Goal: Task Accomplishment & Management: Manage account settings

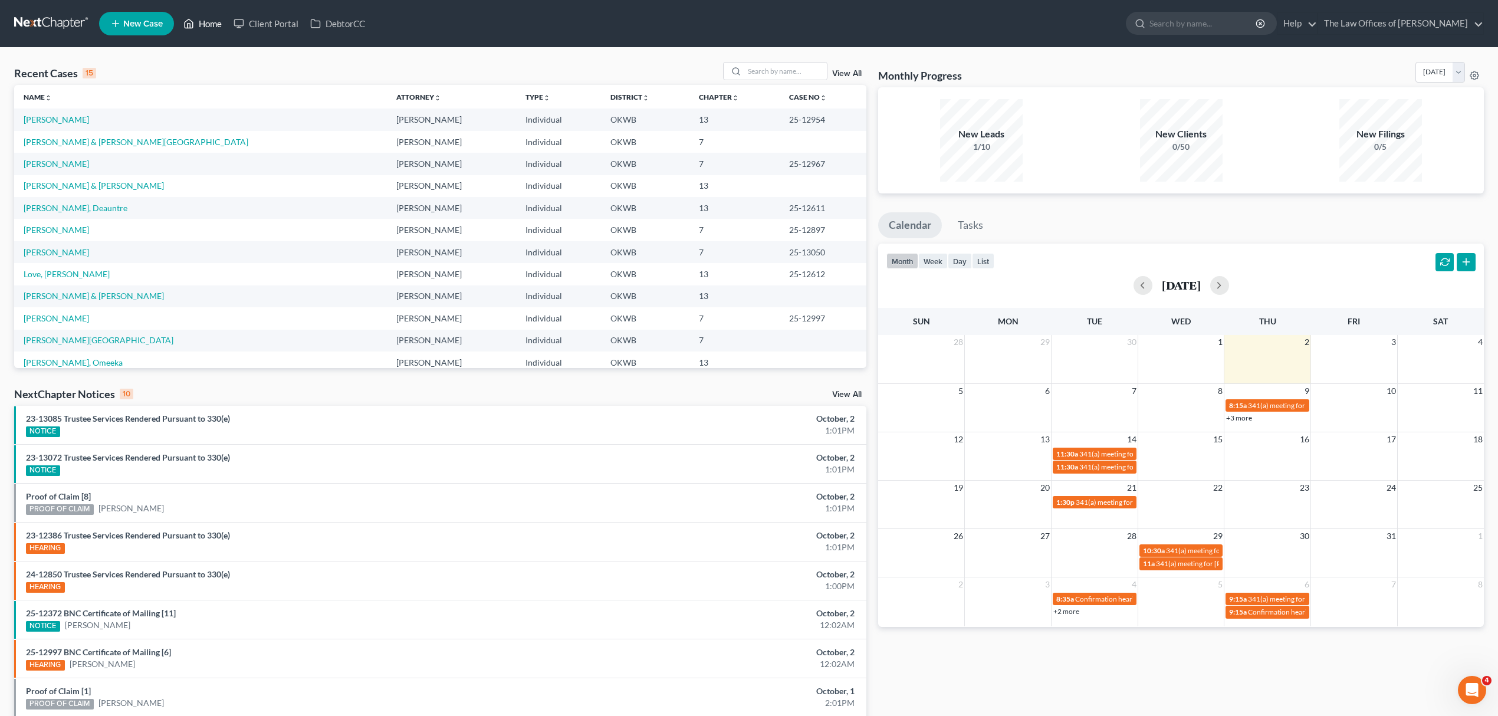
click at [214, 22] on link "Home" at bounding box center [203, 23] width 50 height 21
click at [750, 64] on input "search" at bounding box center [785, 71] width 83 height 17
type input "[PERSON_NAME]"
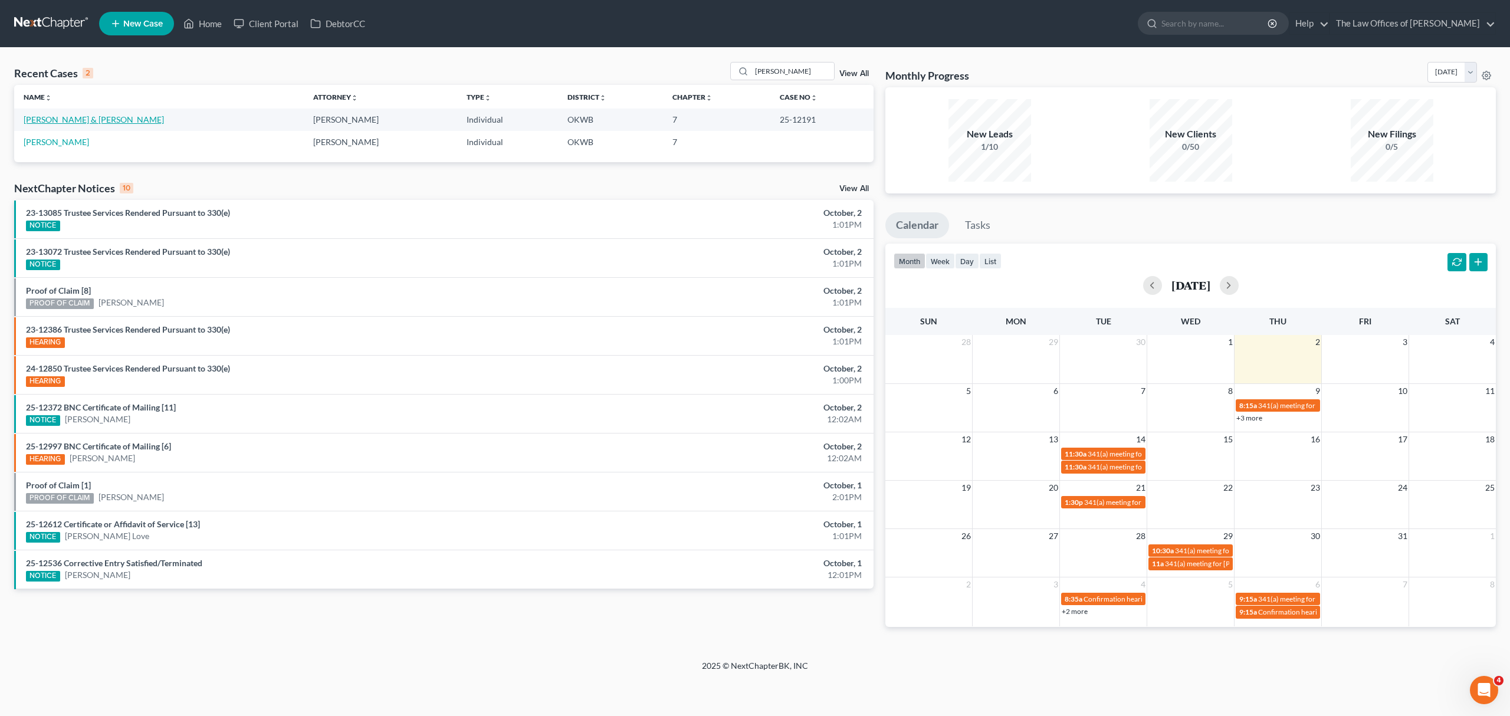
click at [35, 122] on link "[PERSON_NAME] & [PERSON_NAME]" at bounding box center [94, 119] width 140 height 10
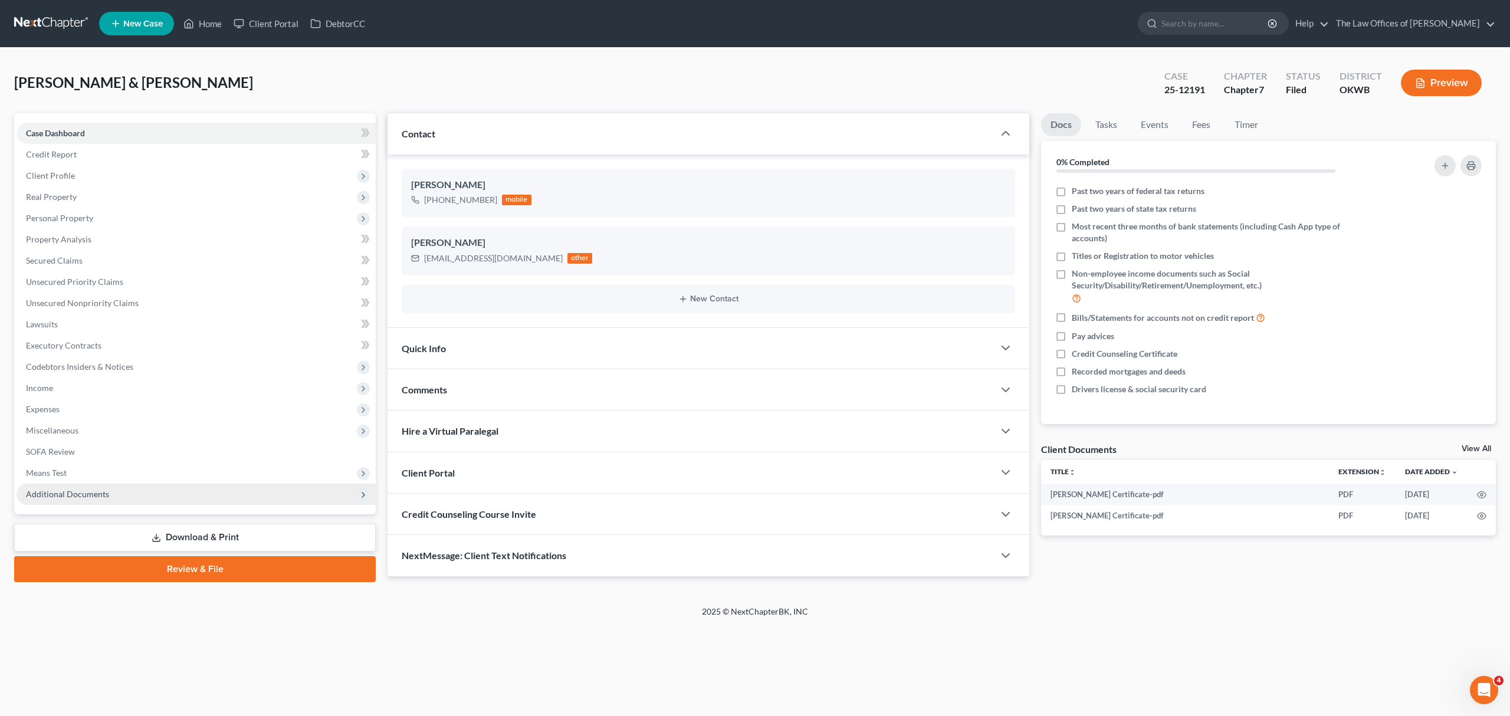
click at [92, 489] on span "Additional Documents" at bounding box center [67, 494] width 83 height 10
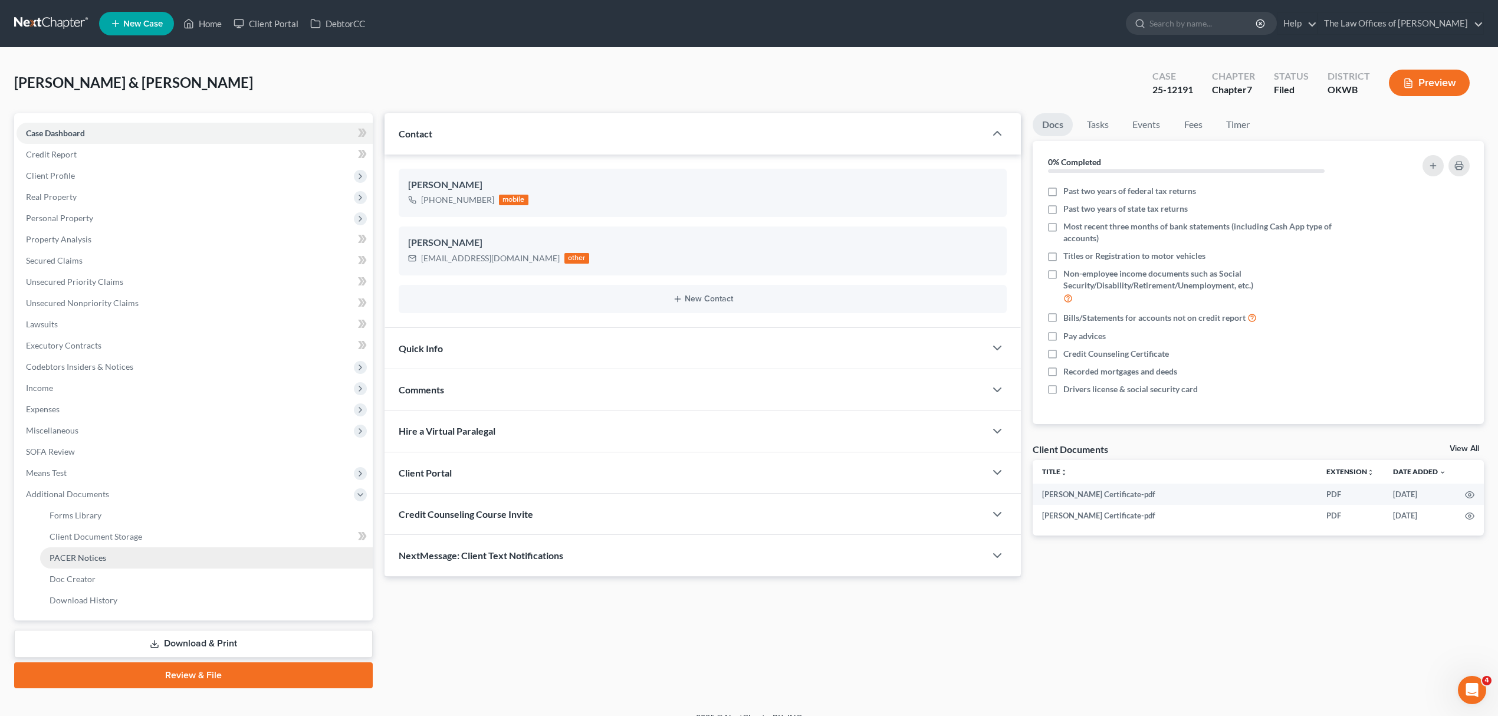
click at [130, 559] on link "PACER Notices" at bounding box center [206, 557] width 333 height 21
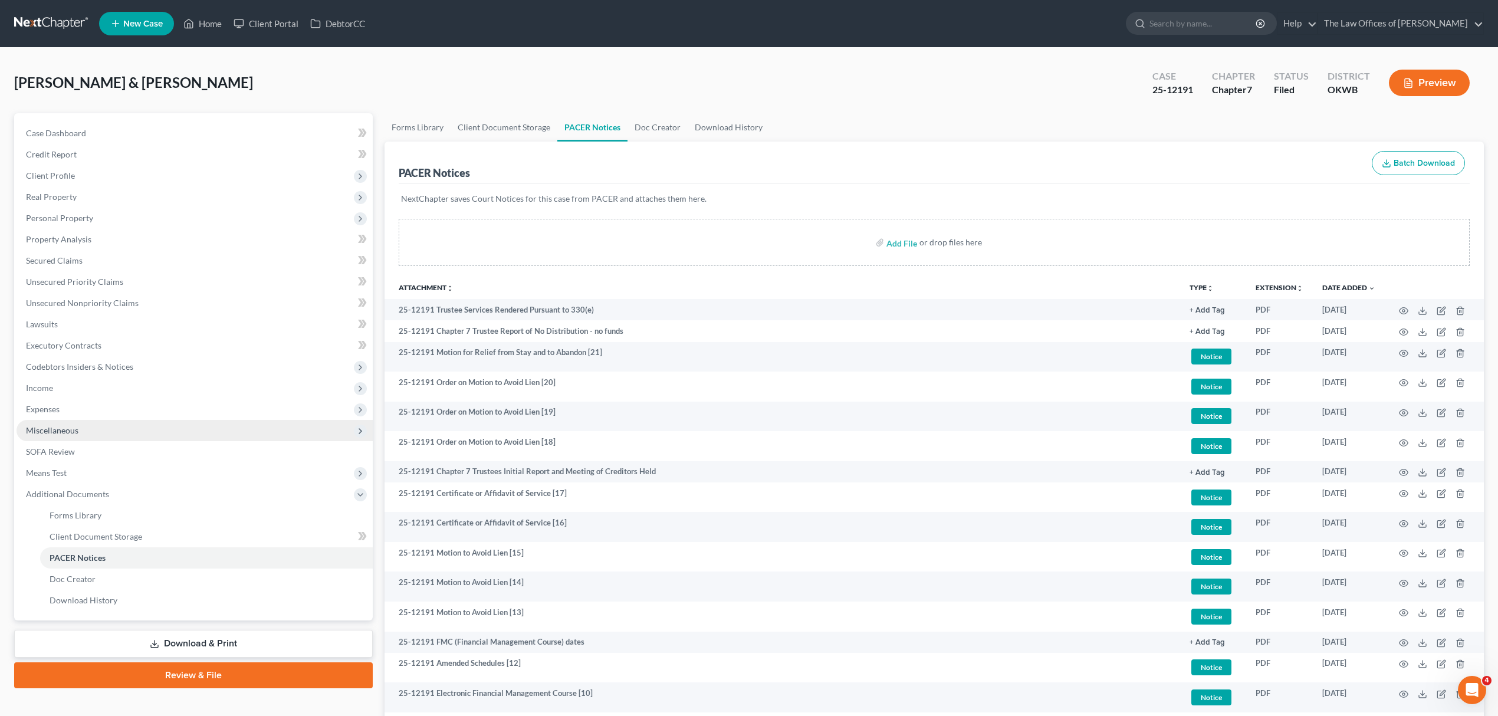
click at [87, 434] on span "Miscellaneous" at bounding box center [195, 430] width 356 height 21
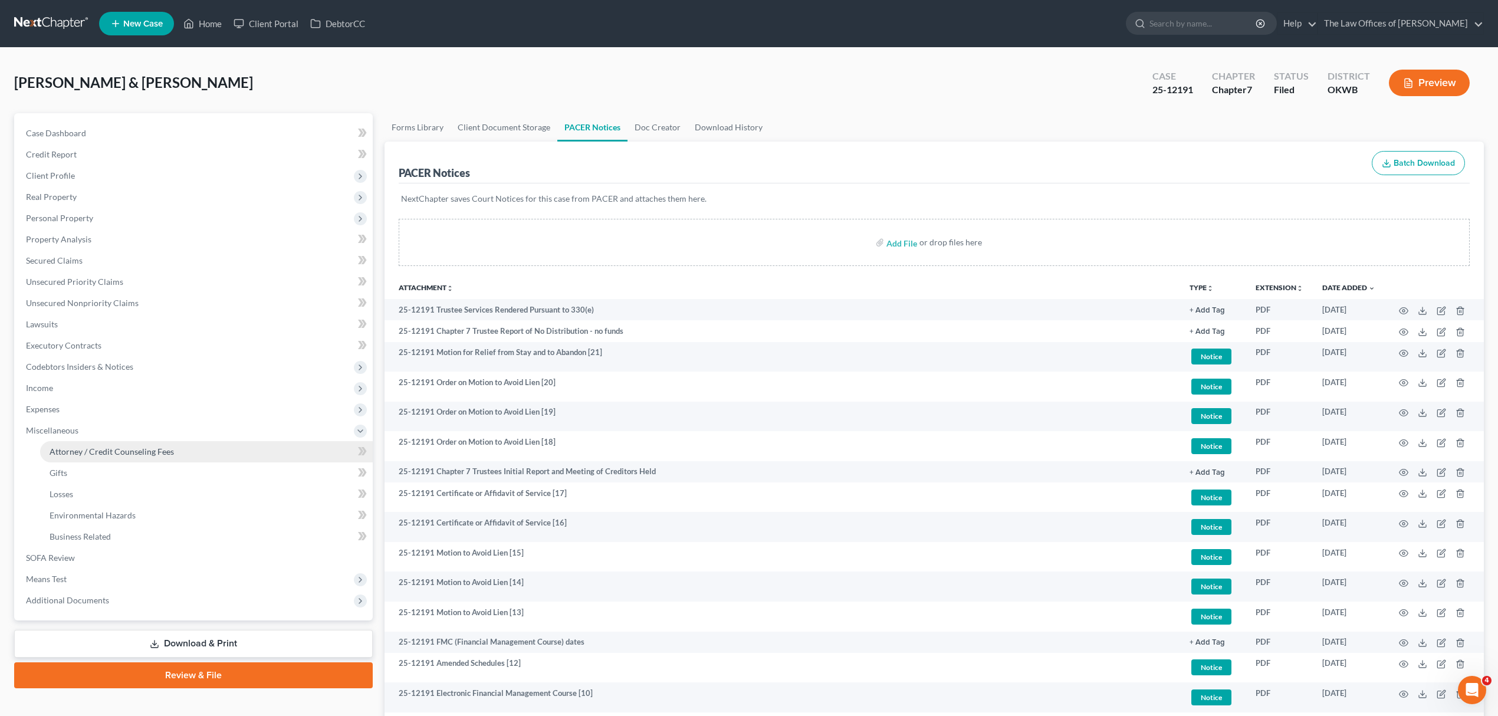
click at [133, 442] on link "Attorney / Credit Counseling Fees" at bounding box center [206, 451] width 333 height 21
select select "0"
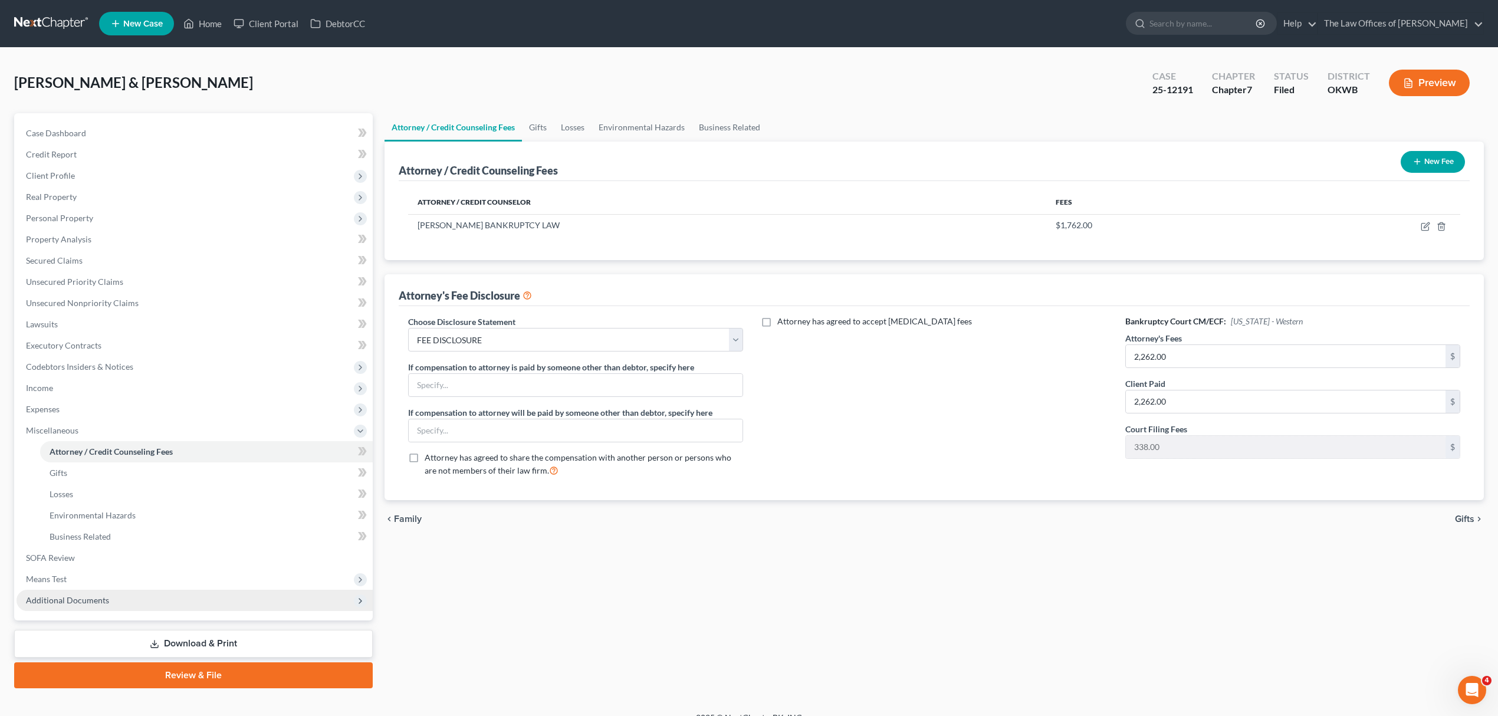
click at [86, 604] on span "Additional Documents" at bounding box center [195, 600] width 356 height 21
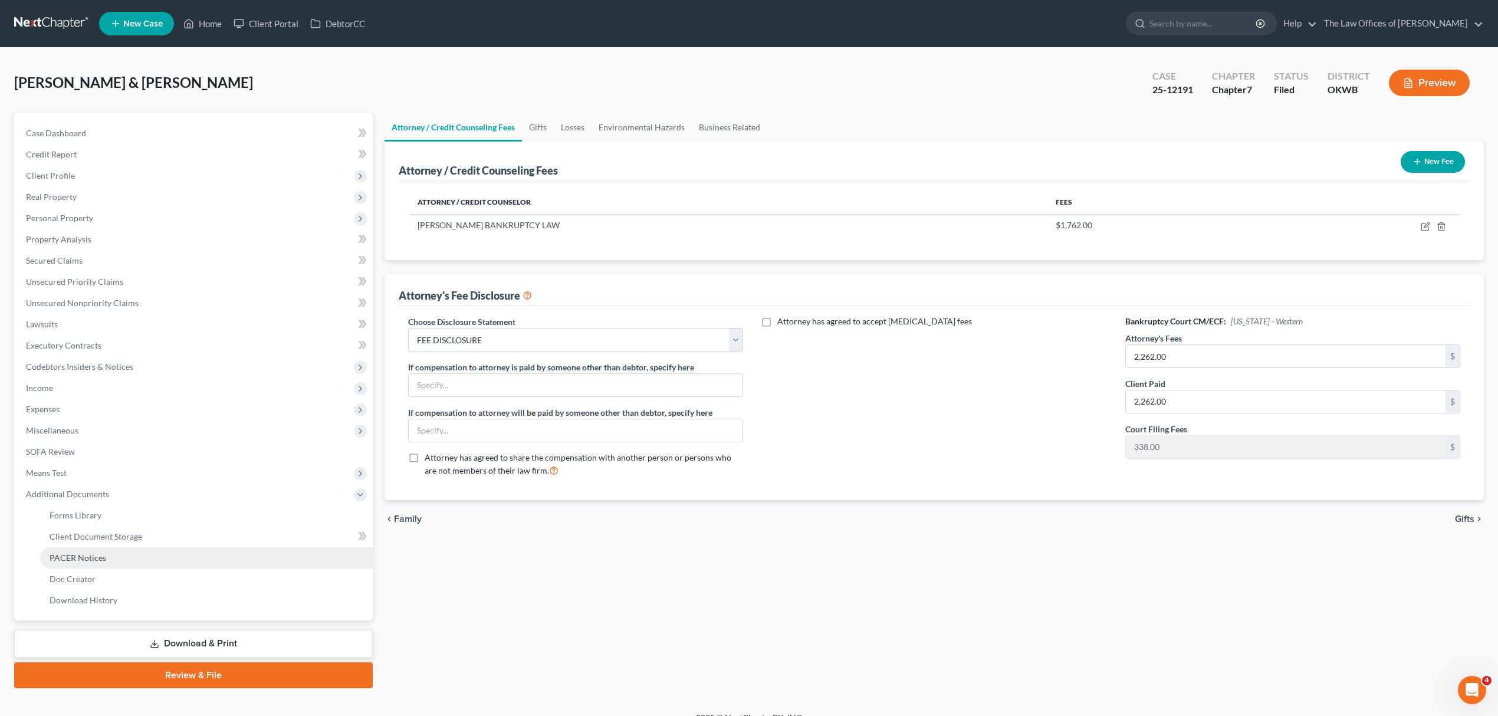
click at [102, 553] on span "PACER Notices" at bounding box center [78, 558] width 57 height 10
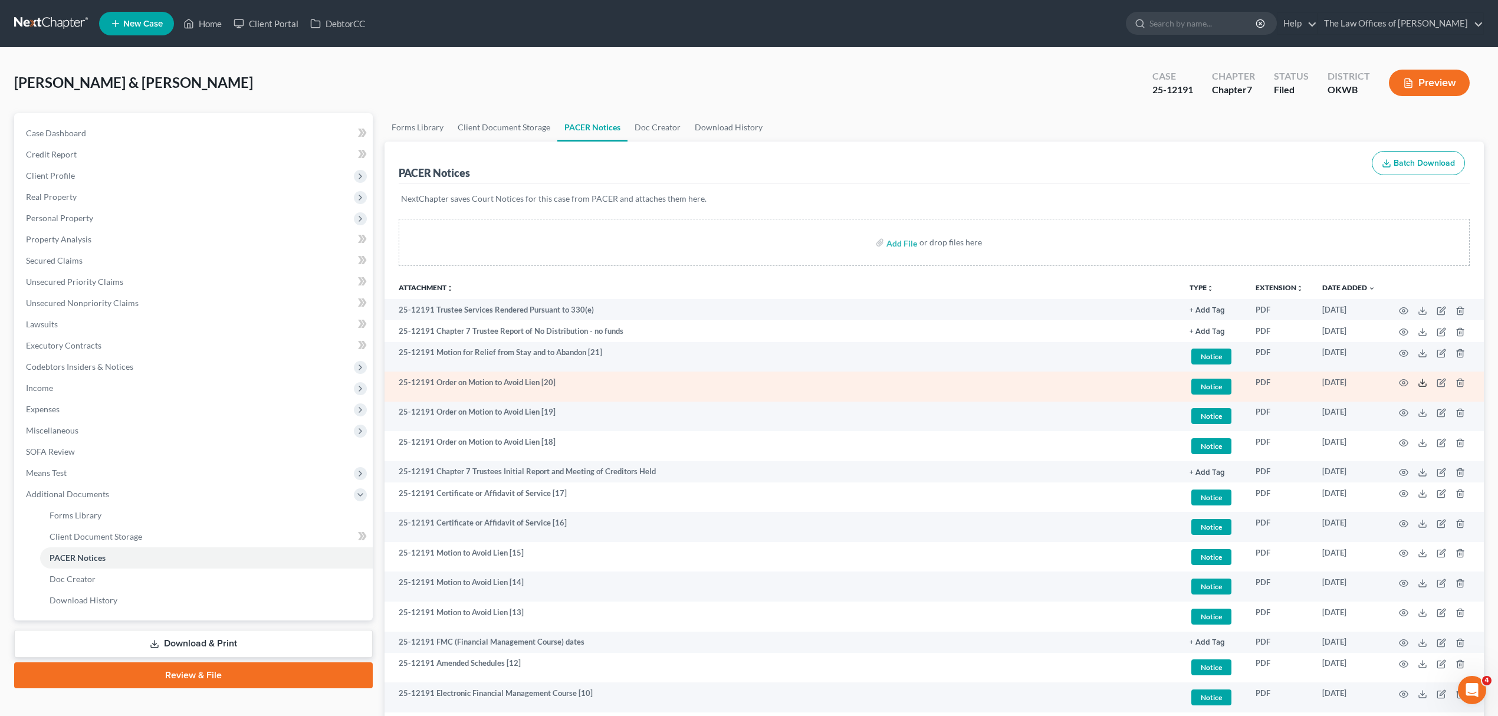
click at [1423, 382] on line at bounding box center [1423, 381] width 0 height 5
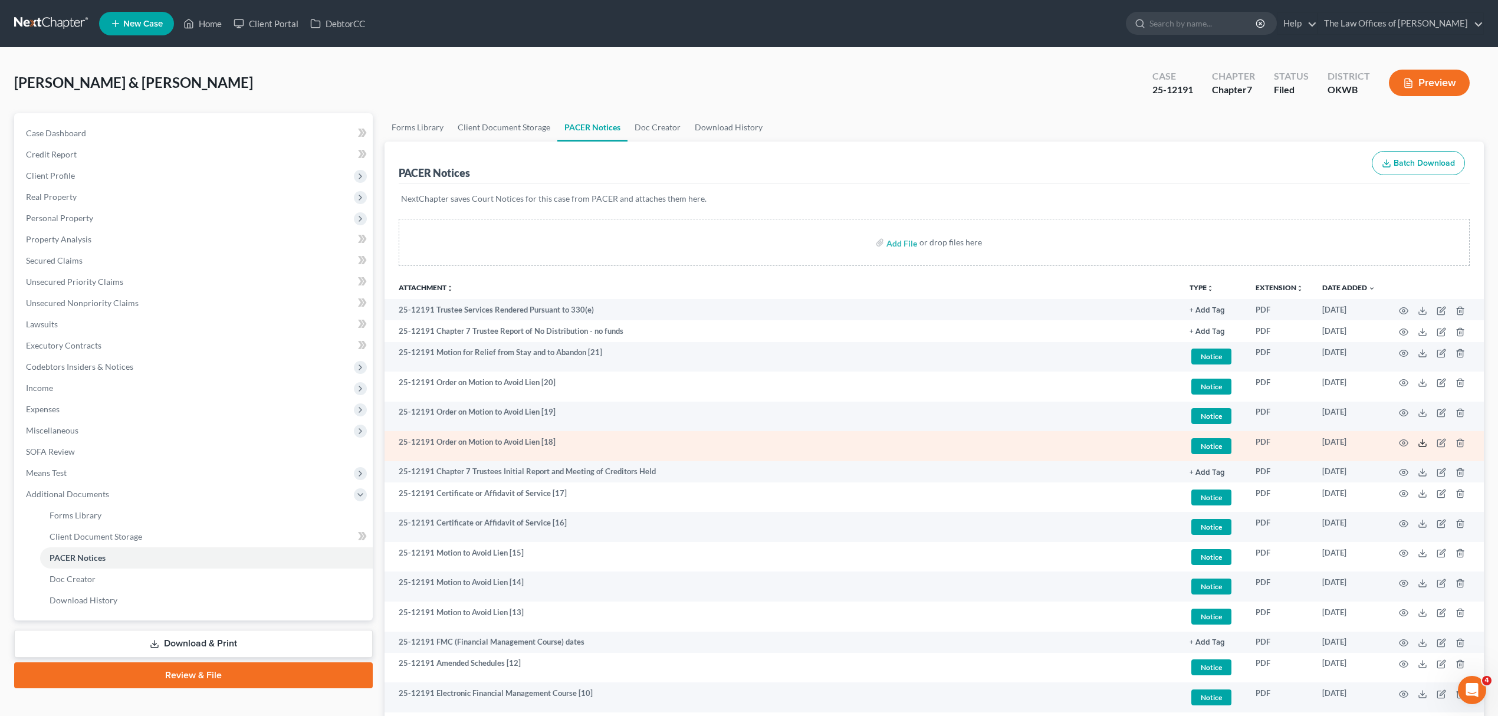
click at [1419, 441] on icon at bounding box center [1422, 442] width 9 height 9
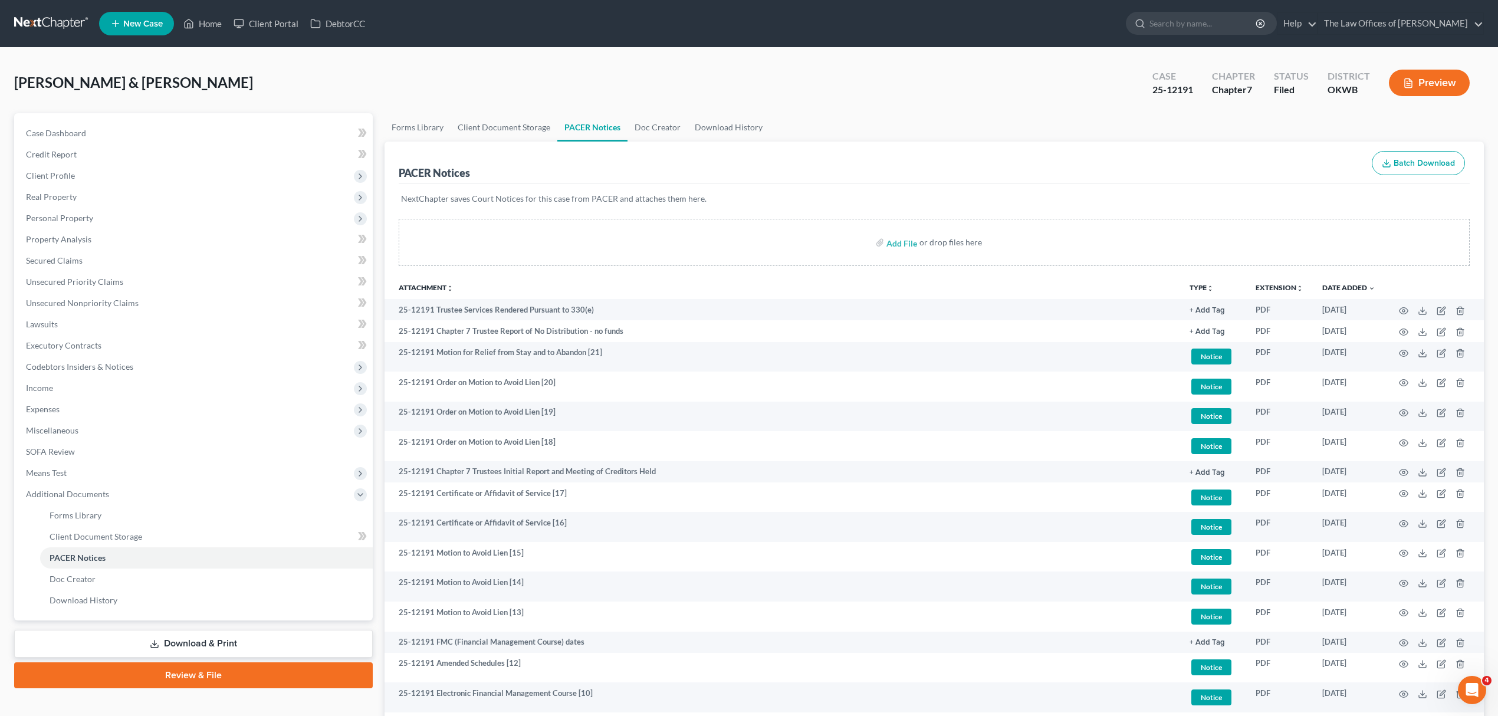
click at [210, 12] on ul "New Case Home Client Portal DebtorCC - No Result - See all results Or Press Ent…" at bounding box center [791, 23] width 1385 height 31
click at [210, 21] on link "Home" at bounding box center [203, 23] width 50 height 21
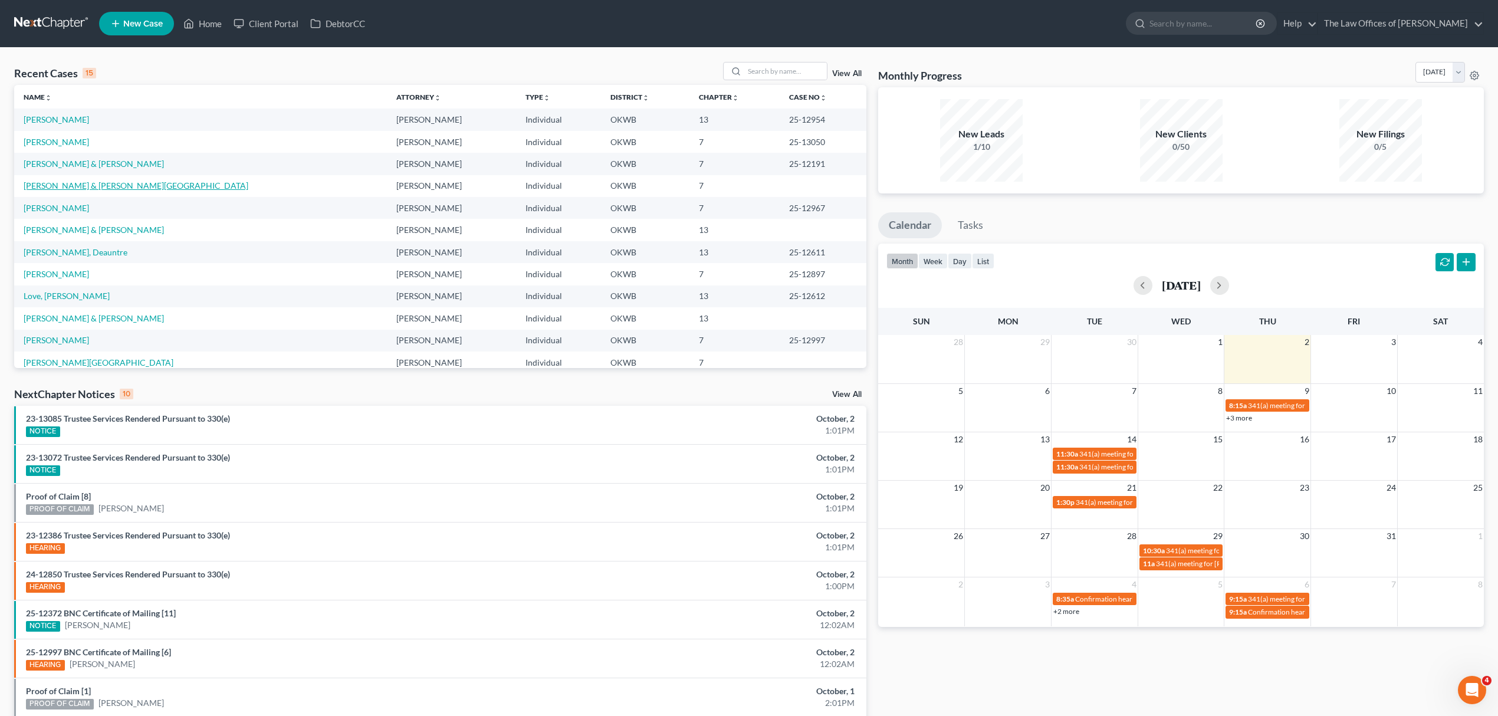
click at [80, 183] on link "[PERSON_NAME] & [PERSON_NAME][GEOGRAPHIC_DATA]" at bounding box center [136, 186] width 225 height 10
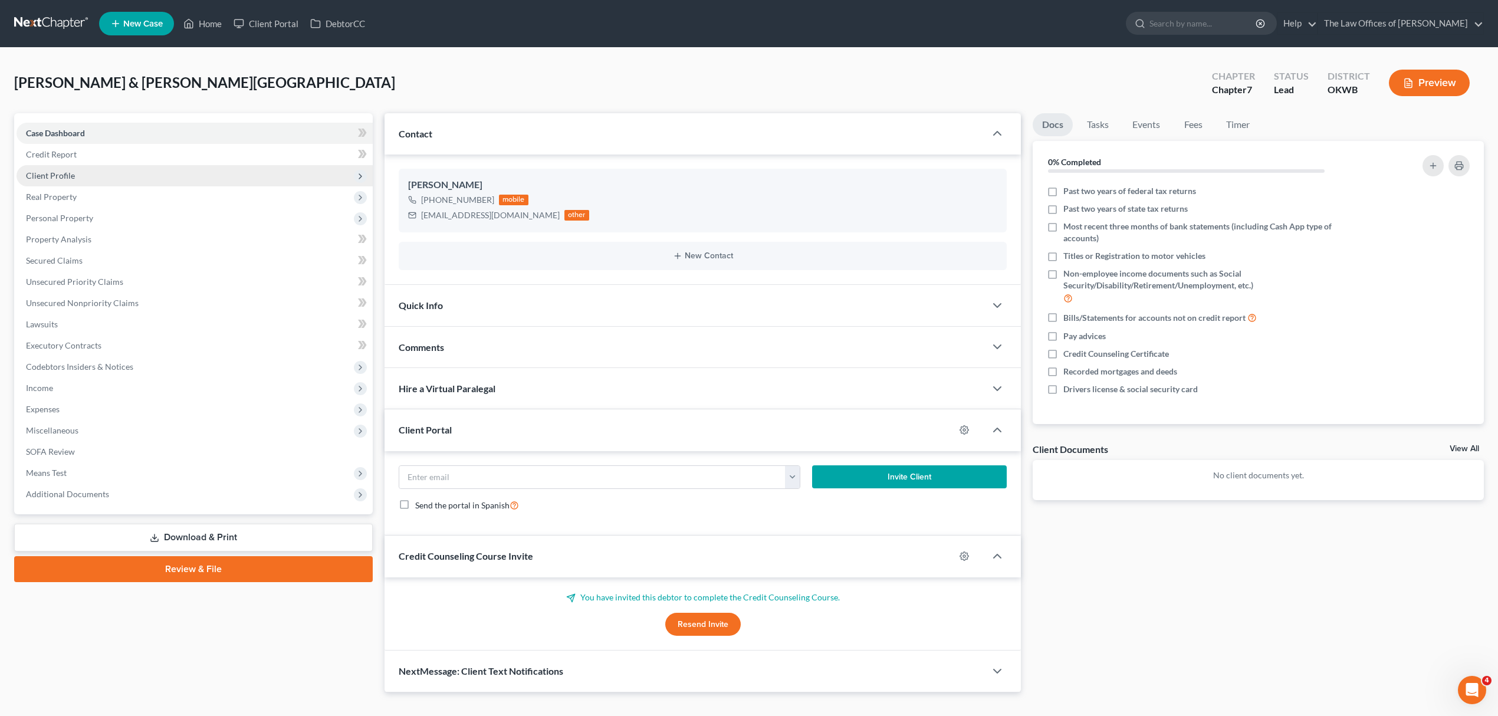
click at [88, 175] on span "Client Profile" at bounding box center [195, 175] width 356 height 21
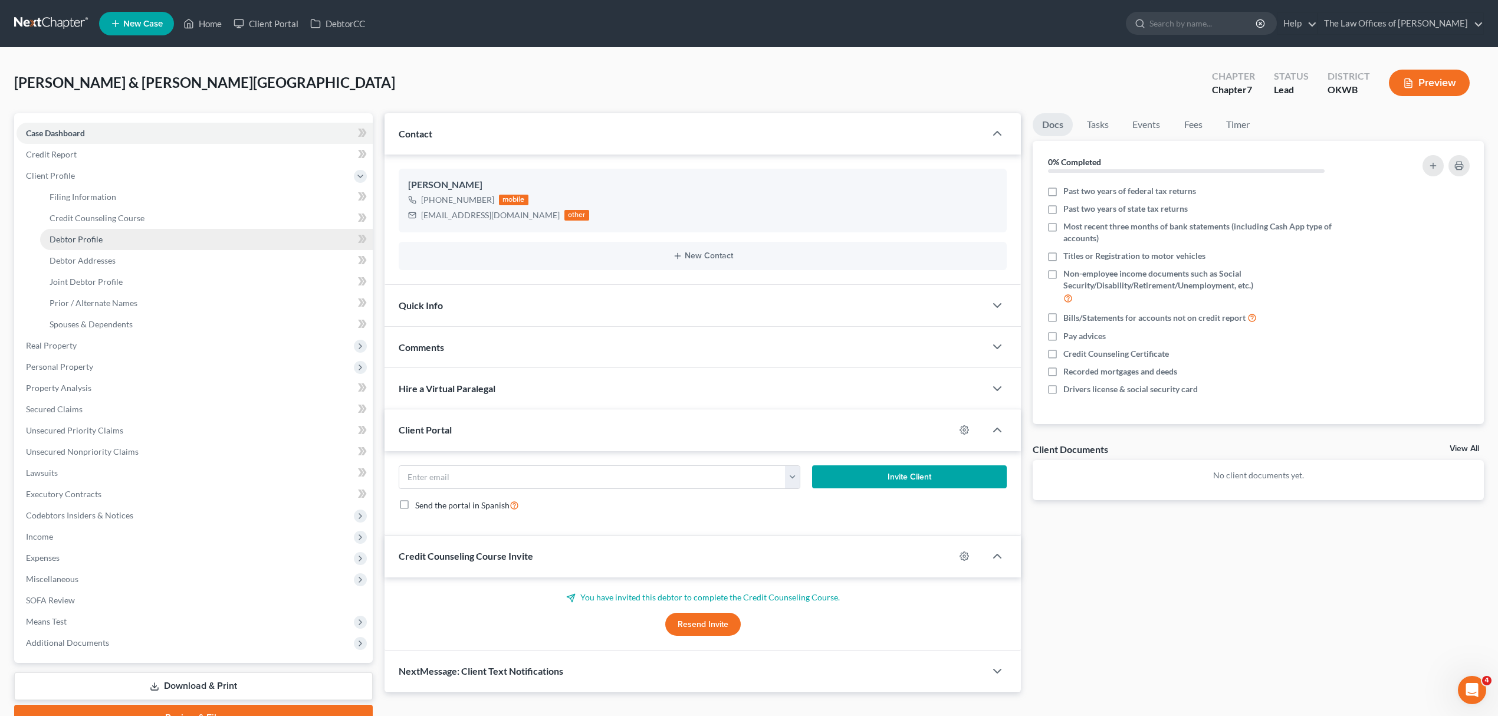
click at [95, 229] on link "Debtor Profile" at bounding box center [206, 239] width 333 height 21
select select "1"
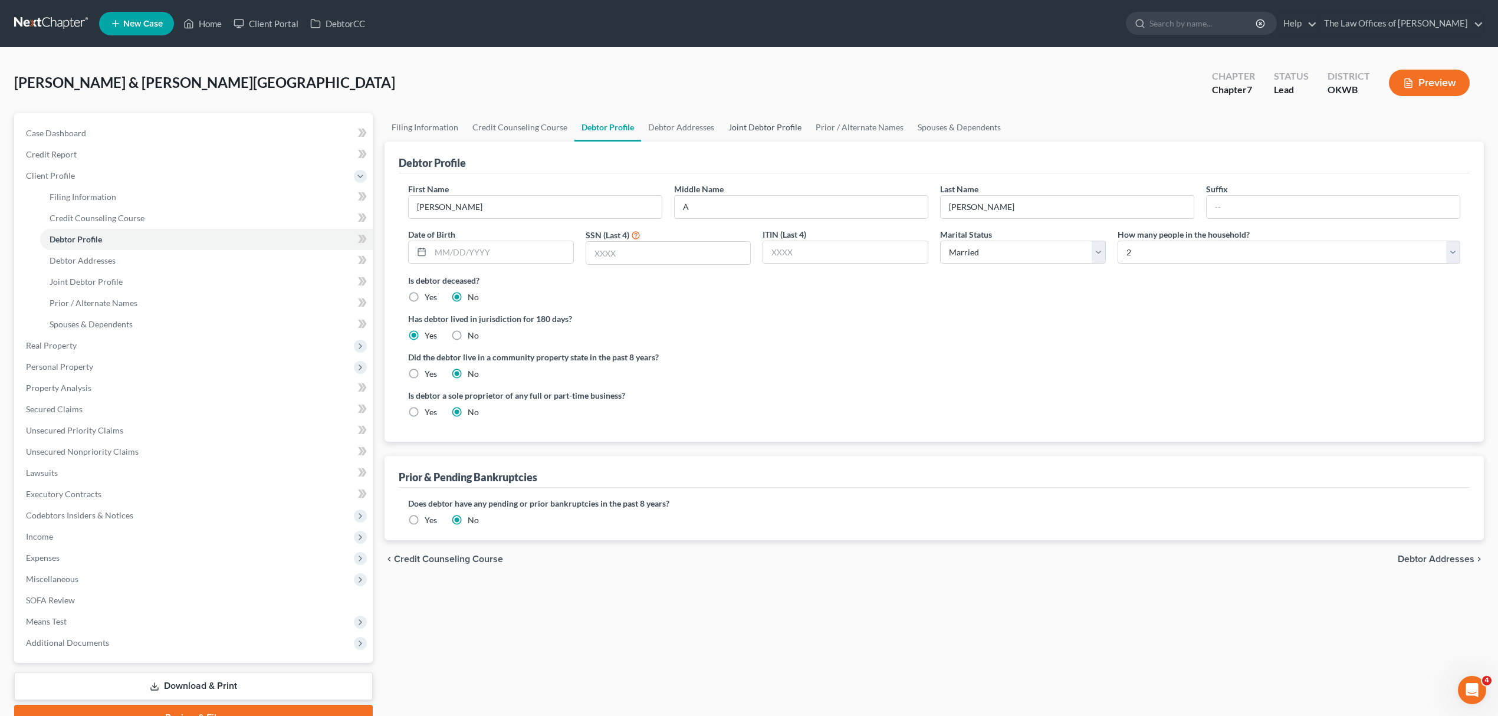
click at [756, 130] on link "Joint Debtor Profile" at bounding box center [764, 127] width 87 height 28
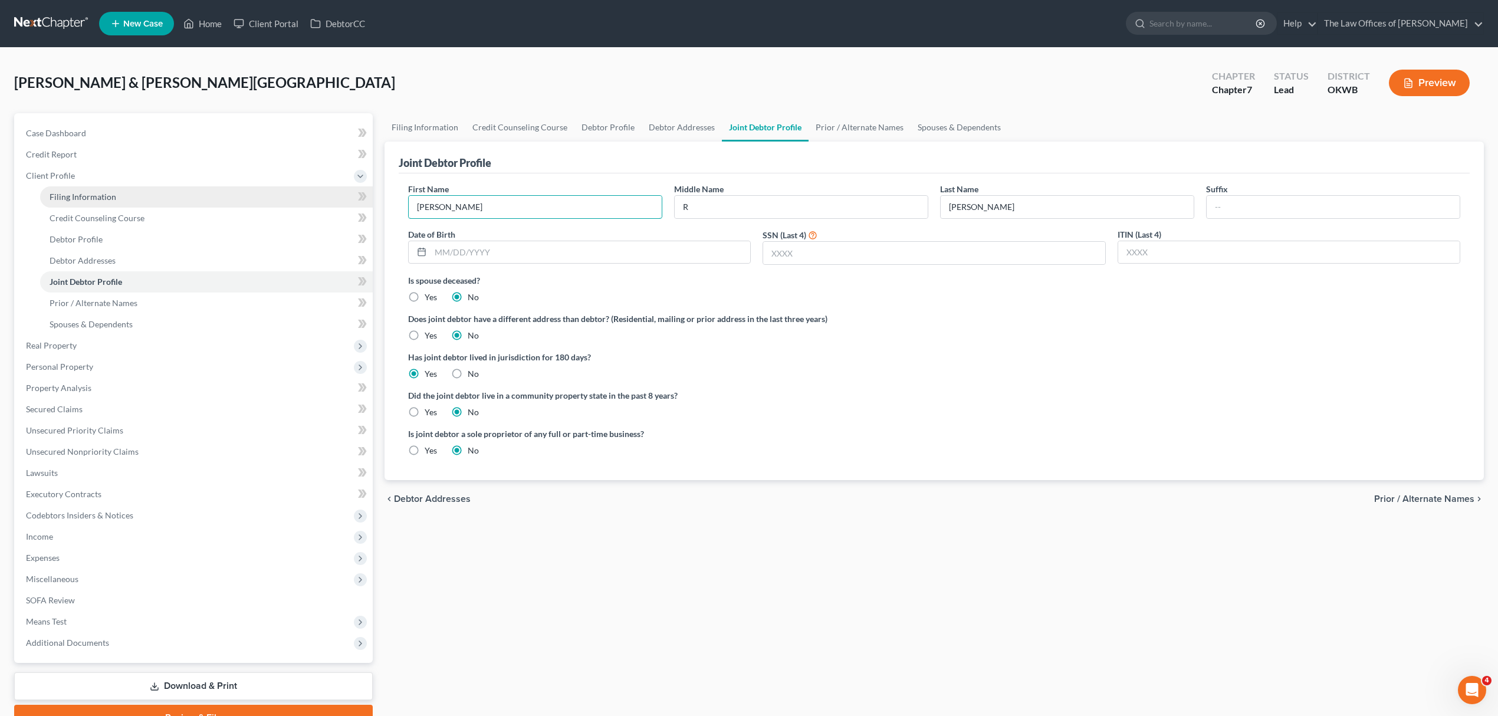
drag, startPoint x: 559, startPoint y: 206, endPoint x: 345, endPoint y: 199, distance: 214.2
click at [345, 199] on div "Petition Navigation Case Dashboard Payments Invoices Payments Payments Credit R…" at bounding box center [749, 422] width 1482 height 618
type input "[PERSON_NAME]"
click at [815, 248] on input "text" at bounding box center [934, 253] width 342 height 22
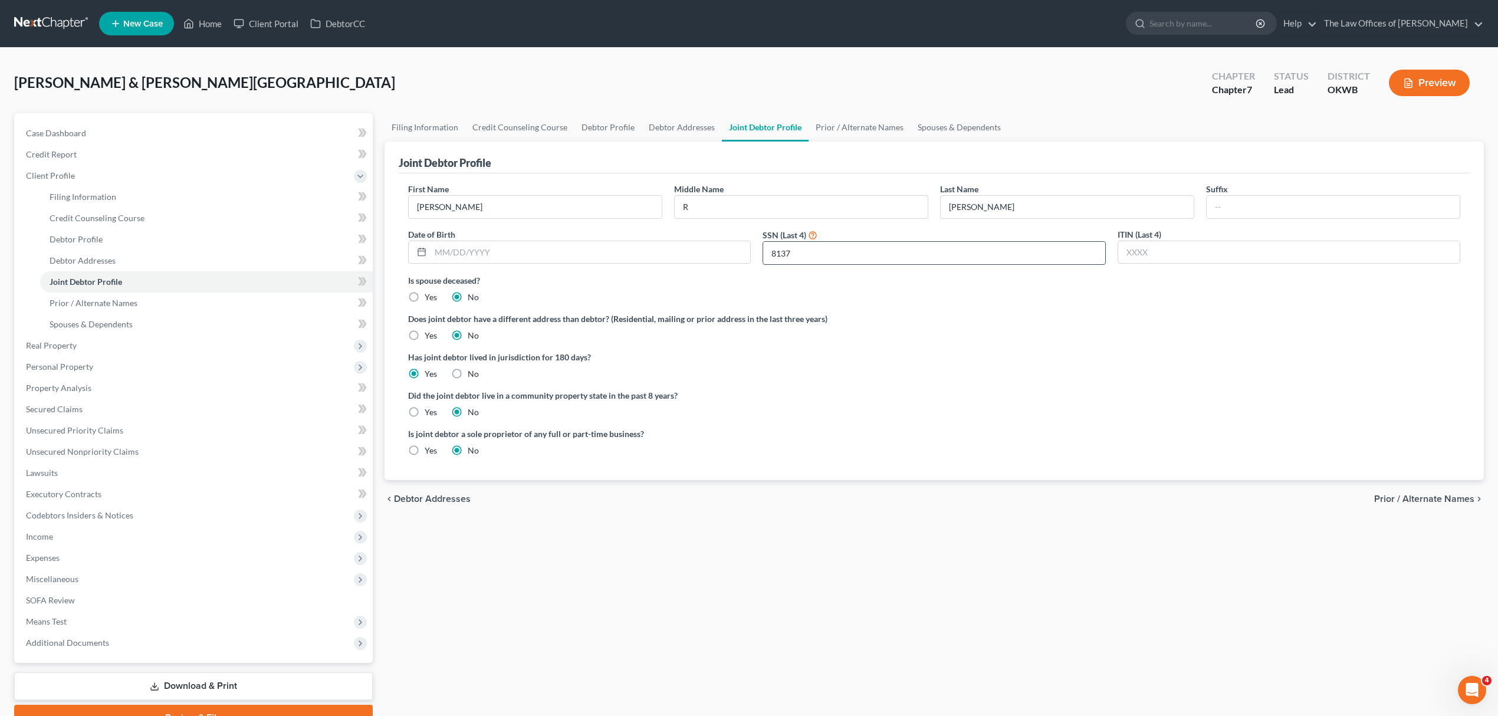
type input "8137"
click at [512, 253] on input "text" at bounding box center [591, 252] width 320 height 22
type input "[DATE]"
click at [652, 123] on link "Debtor Addresses" at bounding box center [682, 127] width 80 height 28
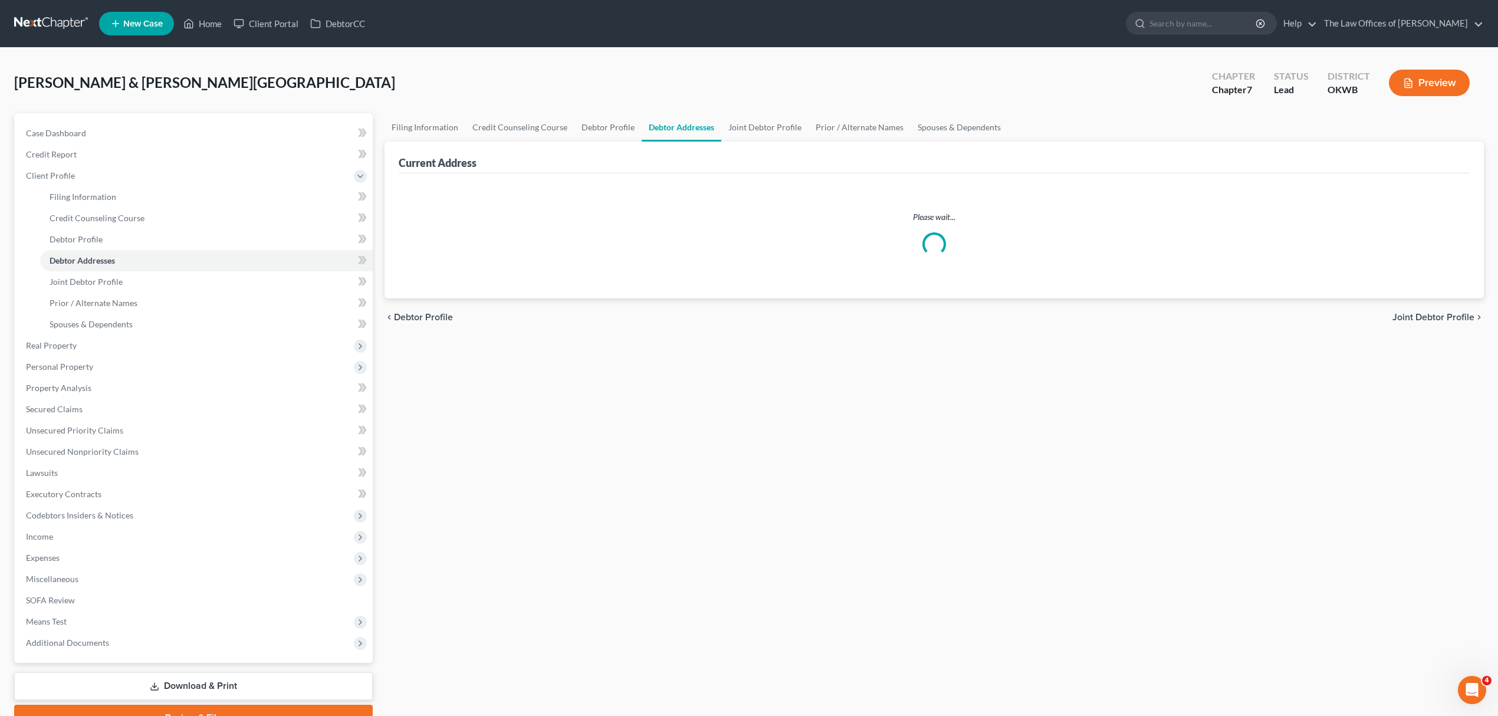
select select "0"
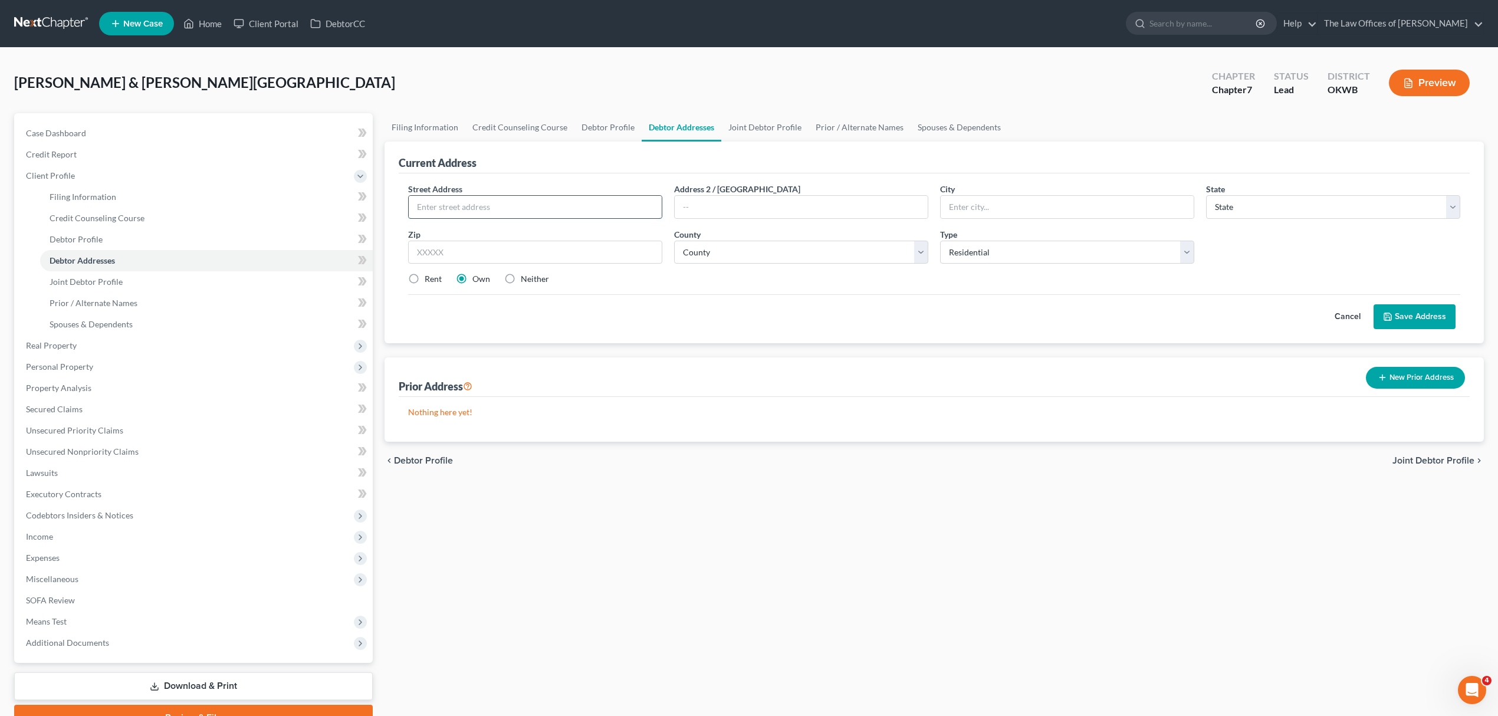
drag, startPoint x: 492, startPoint y: 199, endPoint x: 484, endPoint y: 196, distance: 8.2
click at [492, 199] on input "text" at bounding box center [535, 207] width 253 height 22
type input "[STREET_ADDRESS]"
type input "73110"
type input "[GEOGRAPHIC_DATA]"
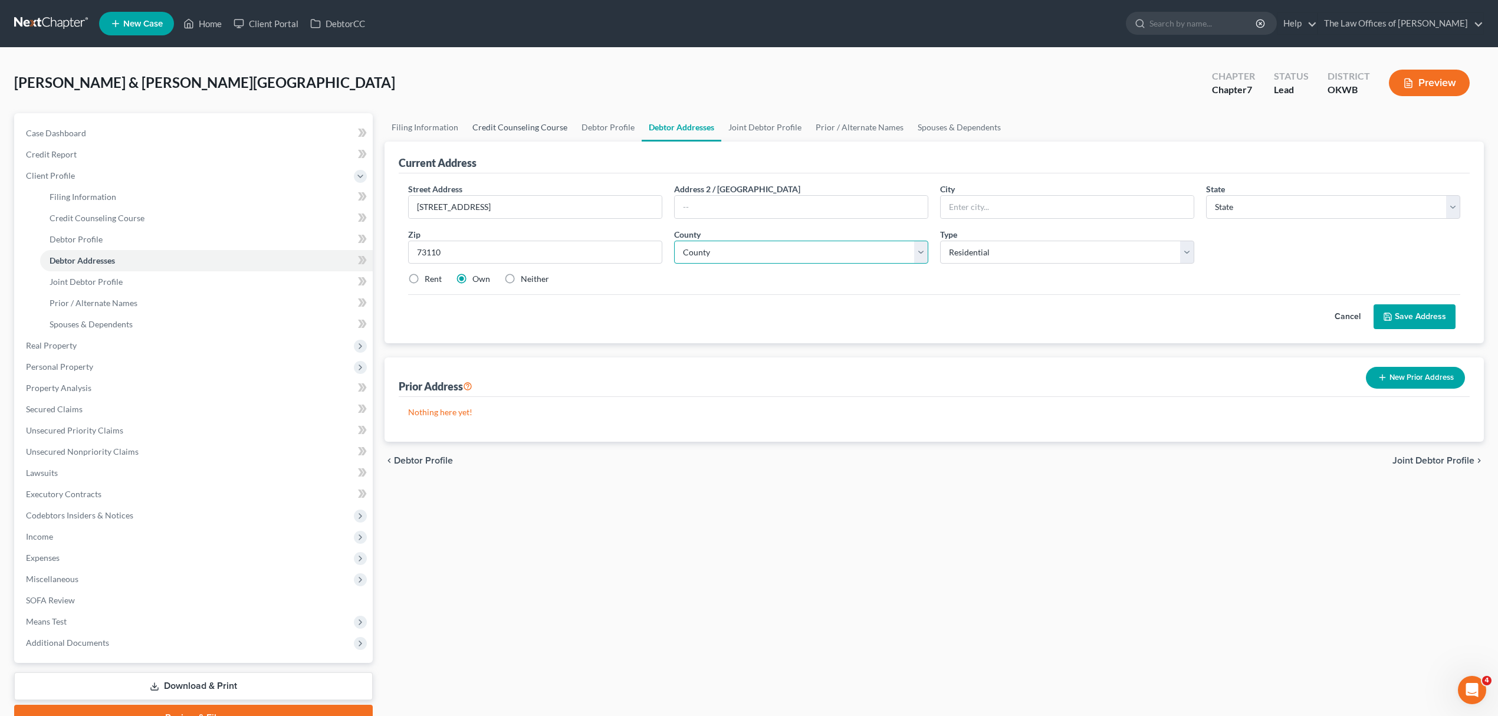
select select "37"
click at [447, 256] on input "73110" at bounding box center [535, 253] width 254 height 24
type input "73110-3350"
click at [725, 248] on select "County [GEOGRAPHIC_DATA] [GEOGRAPHIC_DATA] [GEOGRAPHIC_DATA] [GEOGRAPHIC_DATA] …" at bounding box center [801, 253] width 254 height 24
select select "54"
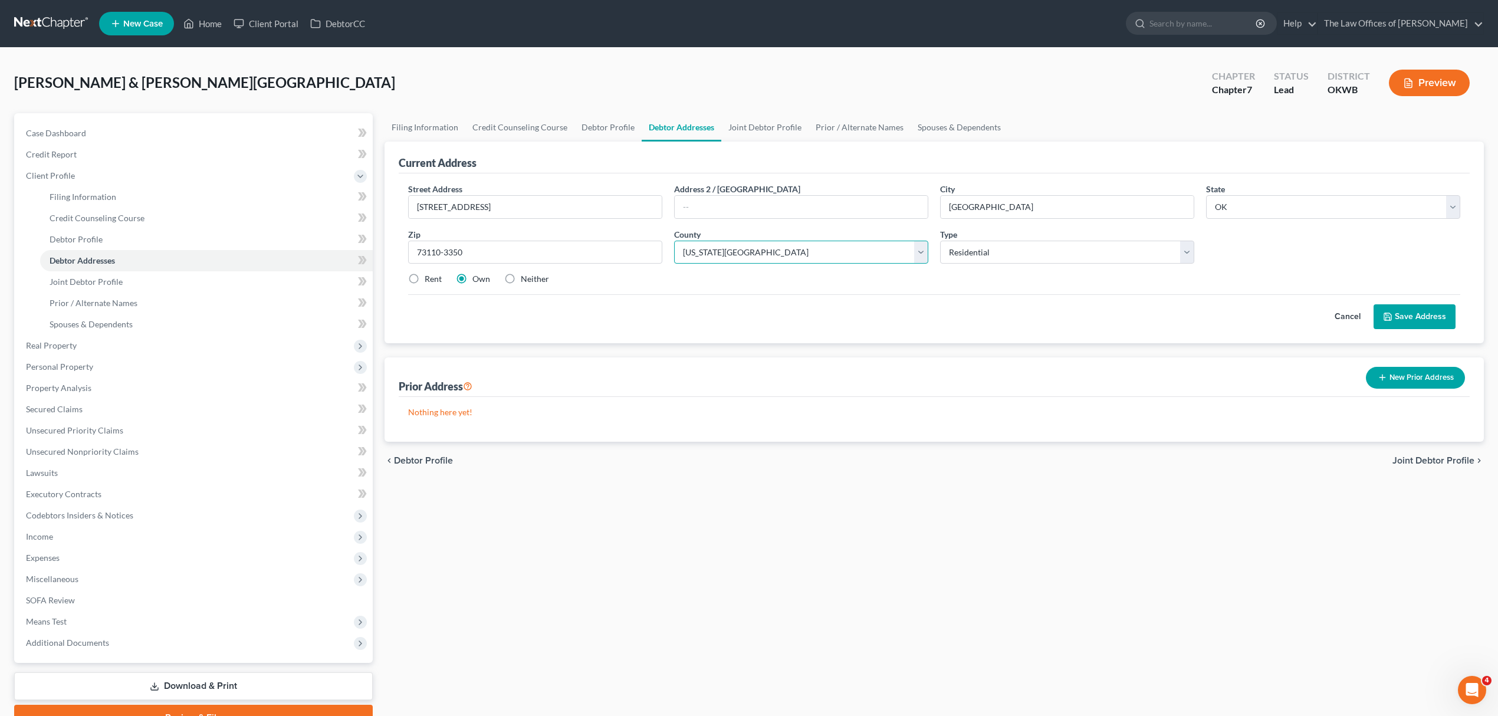
click at [674, 241] on select "County [GEOGRAPHIC_DATA] [GEOGRAPHIC_DATA] [GEOGRAPHIC_DATA] [GEOGRAPHIC_DATA] …" at bounding box center [801, 253] width 254 height 24
click at [425, 277] on label "Rent" at bounding box center [433, 279] width 17 height 12
click at [429, 277] on input "Rent" at bounding box center [433, 277] width 8 height 8
radio input "true"
click at [1392, 315] on icon at bounding box center [1387, 316] width 7 height 7
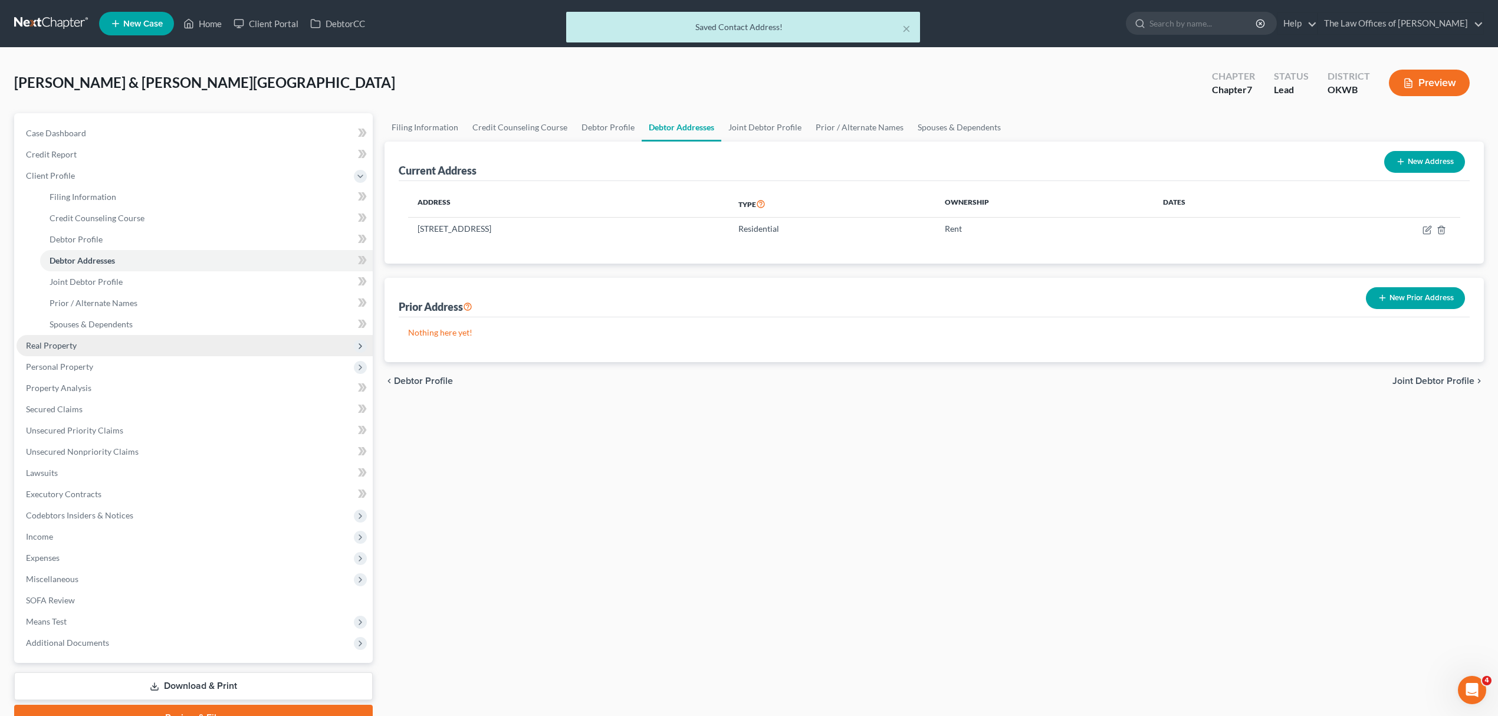
click at [83, 348] on span "Real Property" at bounding box center [195, 345] width 356 height 21
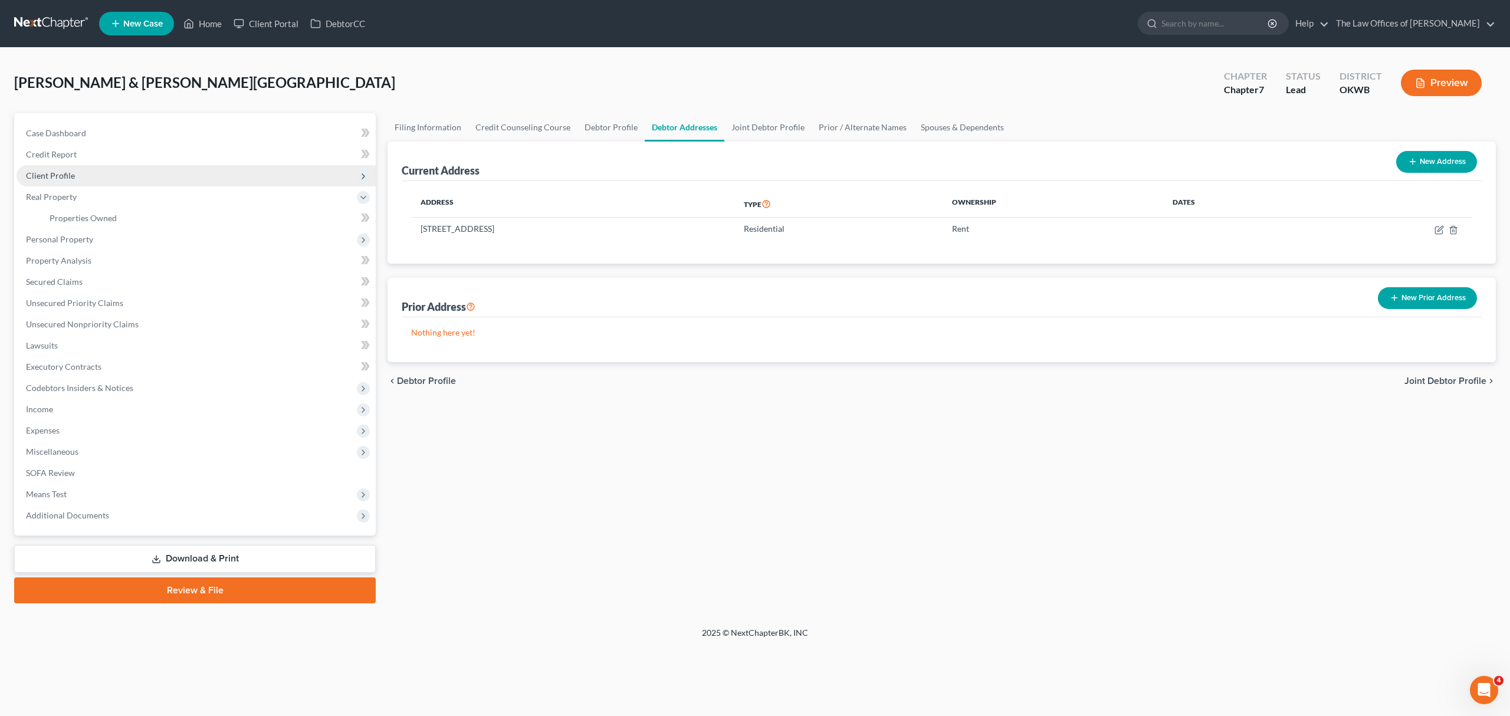
click at [86, 165] on span "Client Profile" at bounding box center [196, 175] width 359 height 21
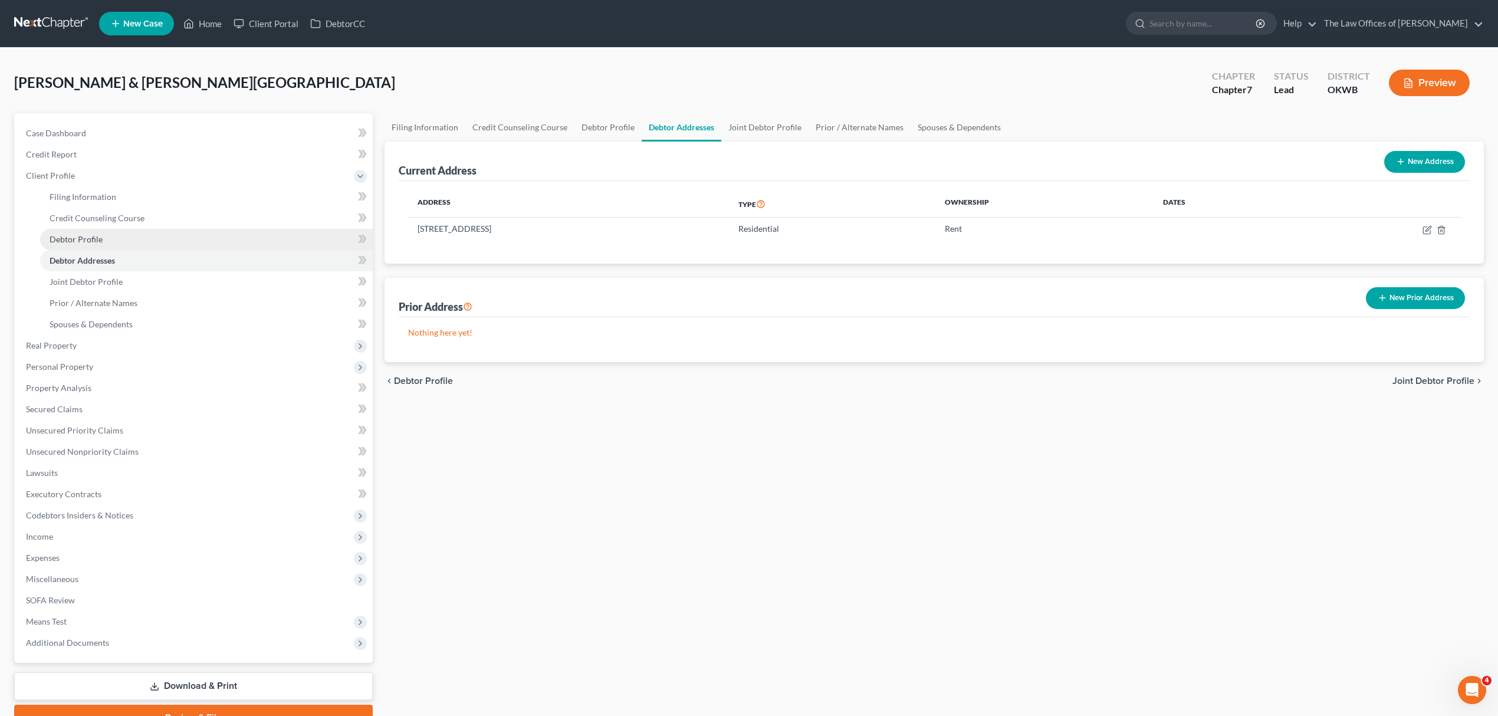
click at [150, 232] on link "Debtor Profile" at bounding box center [206, 239] width 333 height 21
select select "1"
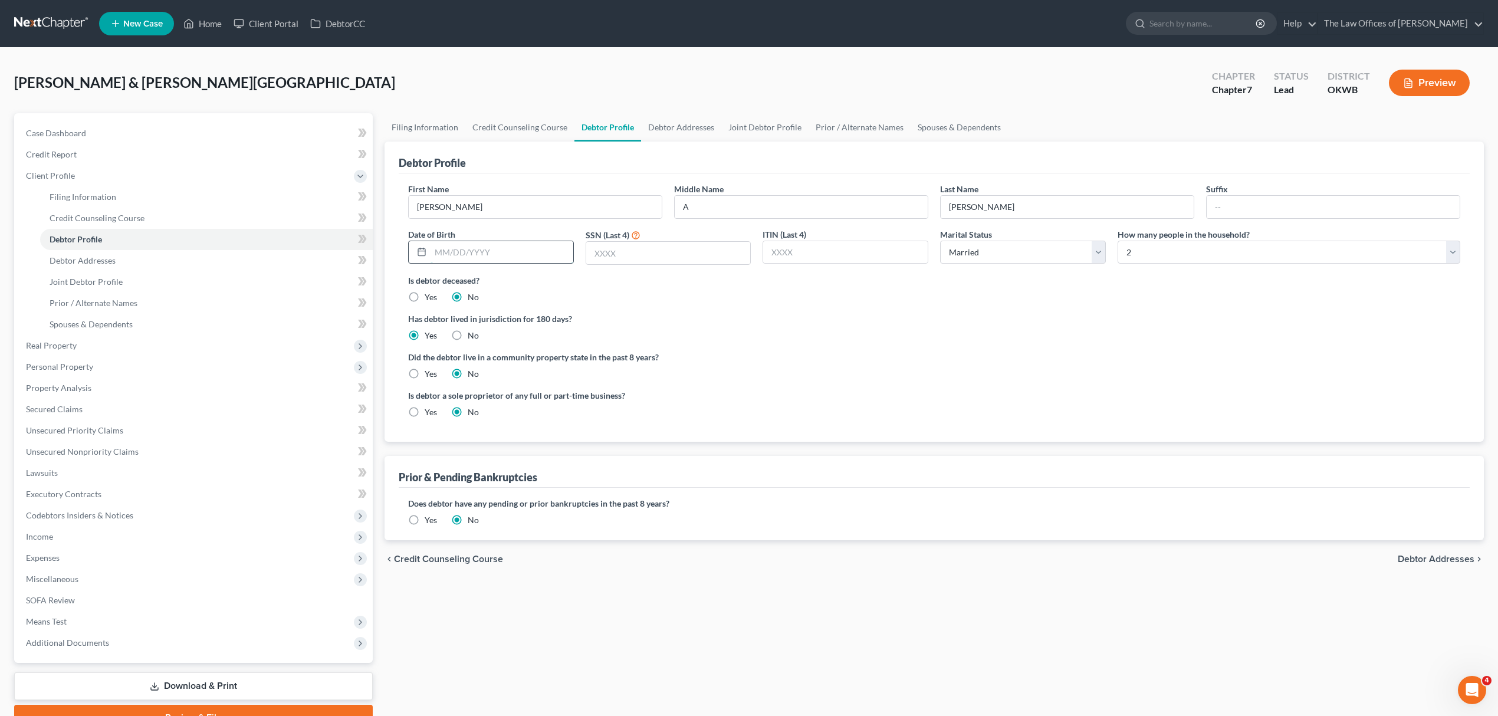
click at [480, 247] on input "text" at bounding box center [502, 252] width 143 height 22
type input "[DATE]"
click at [625, 251] on input "text" at bounding box center [668, 253] width 165 height 22
click at [652, 256] on input "text" at bounding box center [668, 253] width 165 height 22
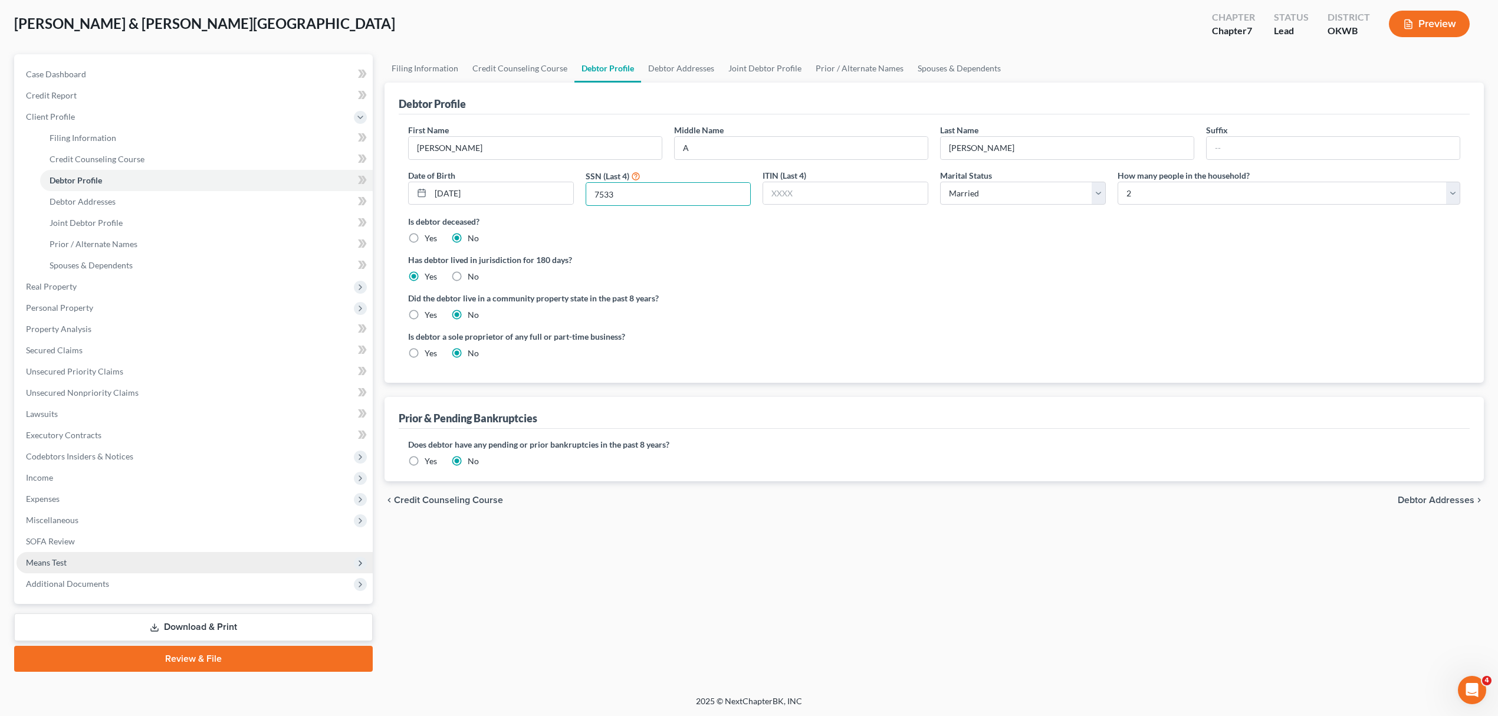
type input "7533"
click at [160, 554] on span "Means Test" at bounding box center [195, 562] width 356 height 21
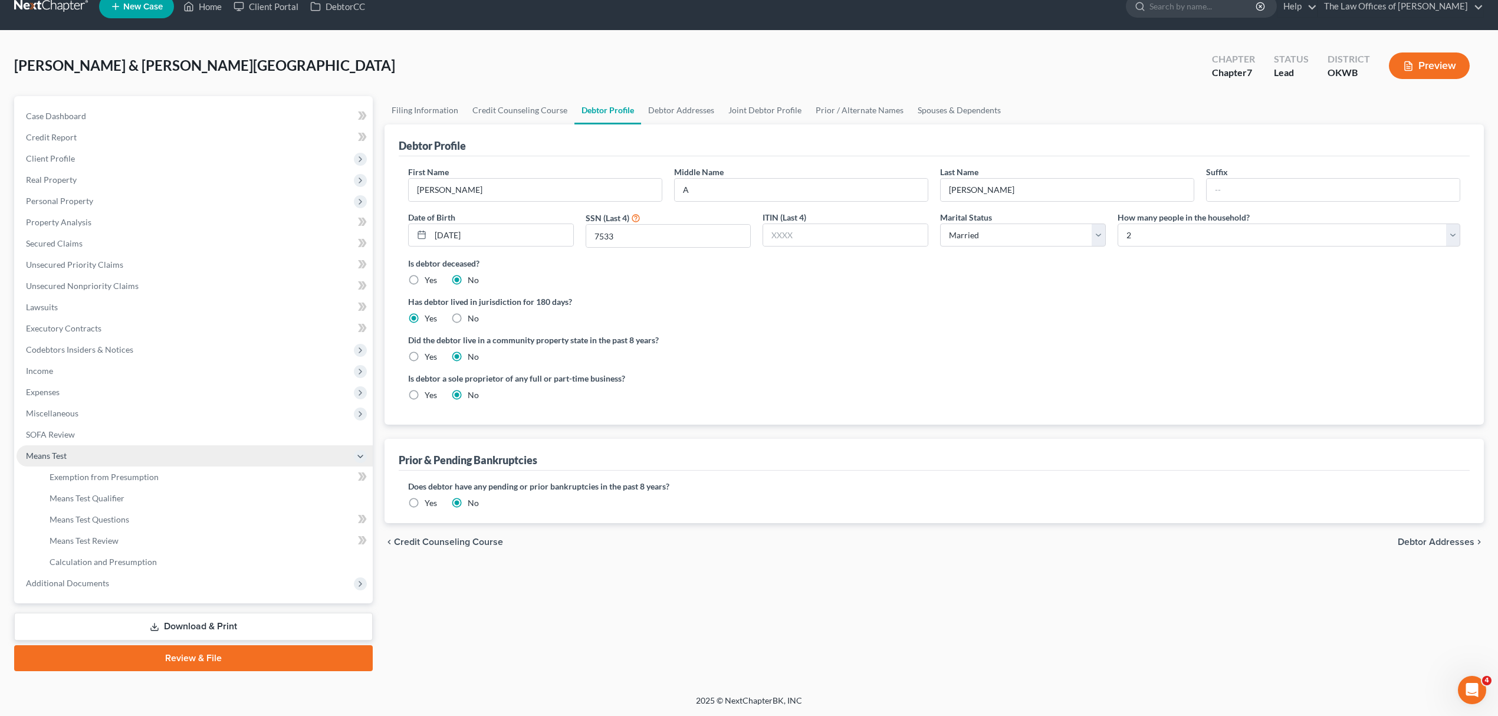
scroll to position [17, 0]
click at [144, 112] on link "Case Dashboard" at bounding box center [195, 116] width 356 height 21
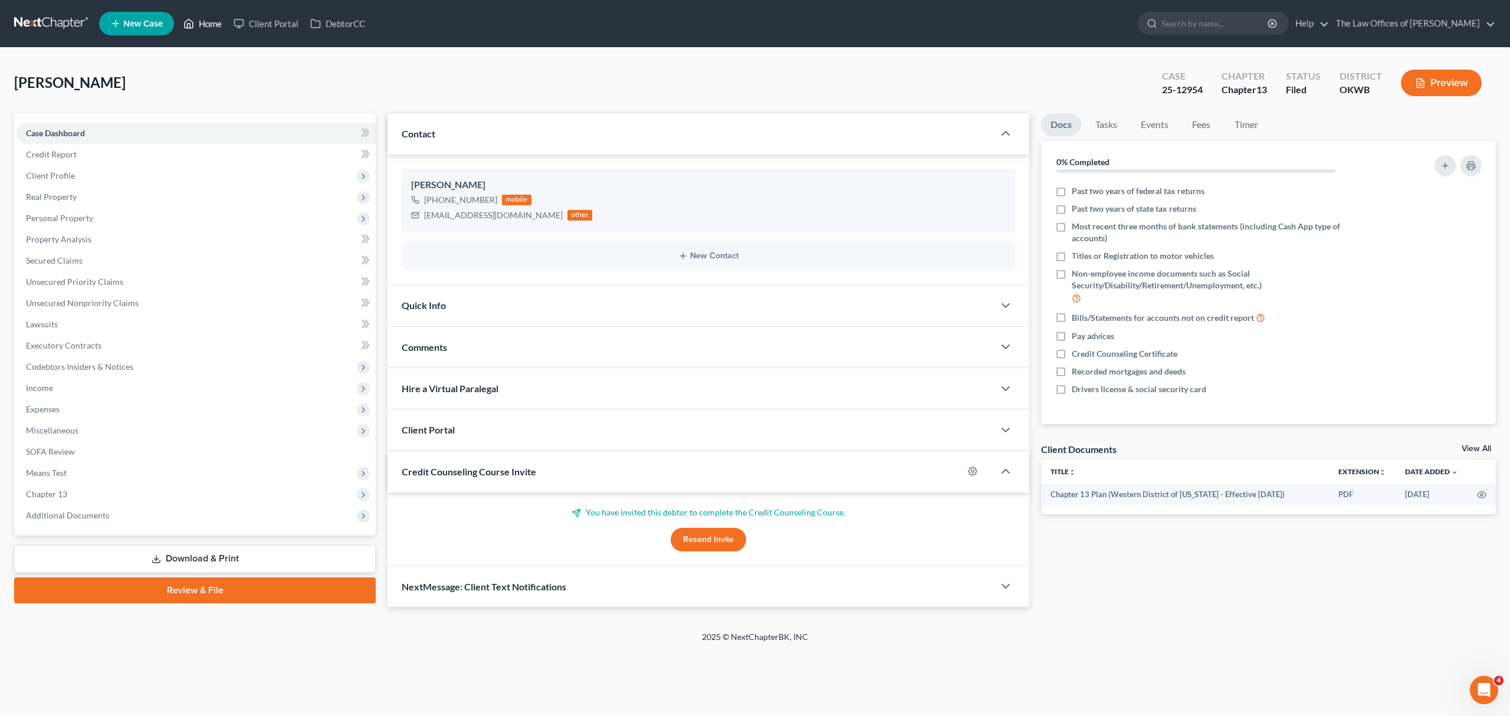
click at [195, 24] on link "Home" at bounding box center [203, 23] width 50 height 21
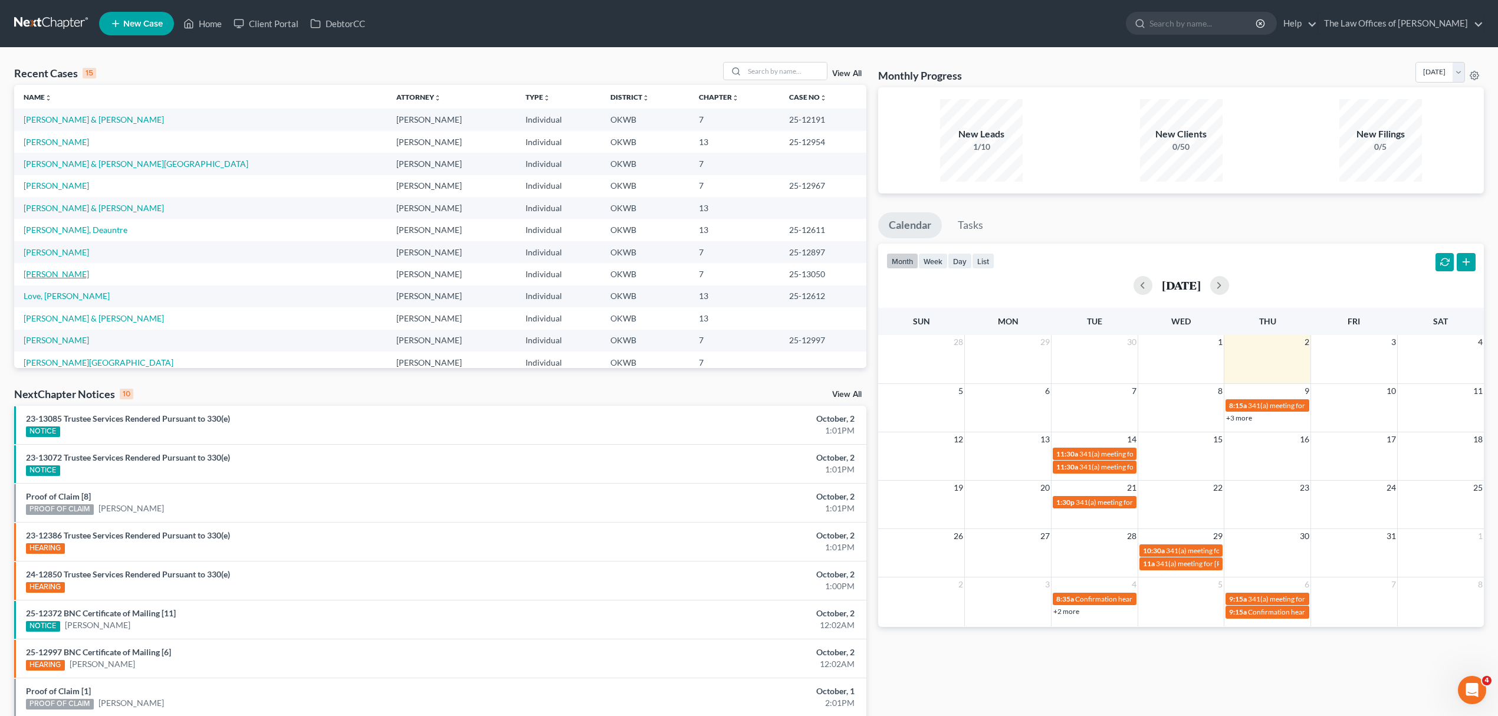
click at [81, 274] on link "[PERSON_NAME]" at bounding box center [56, 274] width 65 height 10
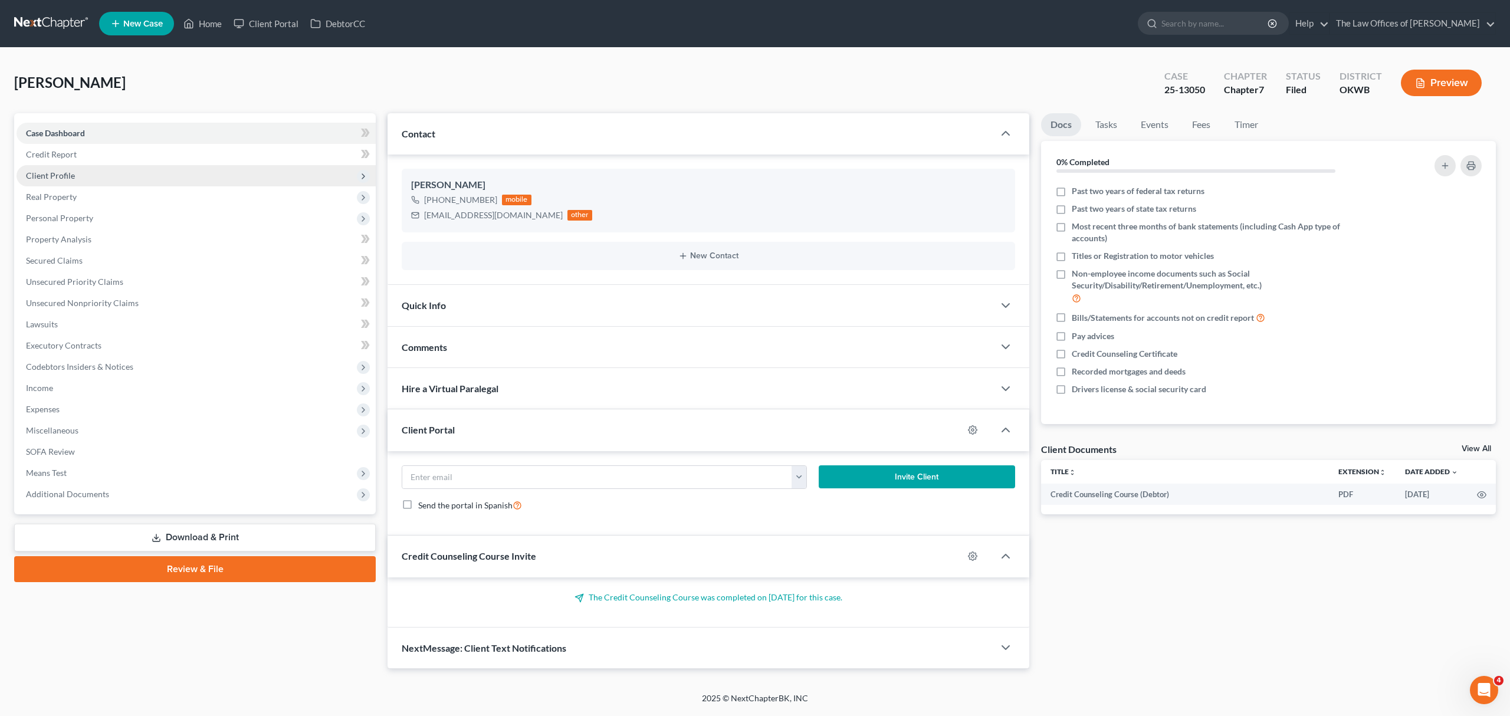
click at [128, 168] on span "Client Profile" at bounding box center [196, 175] width 359 height 21
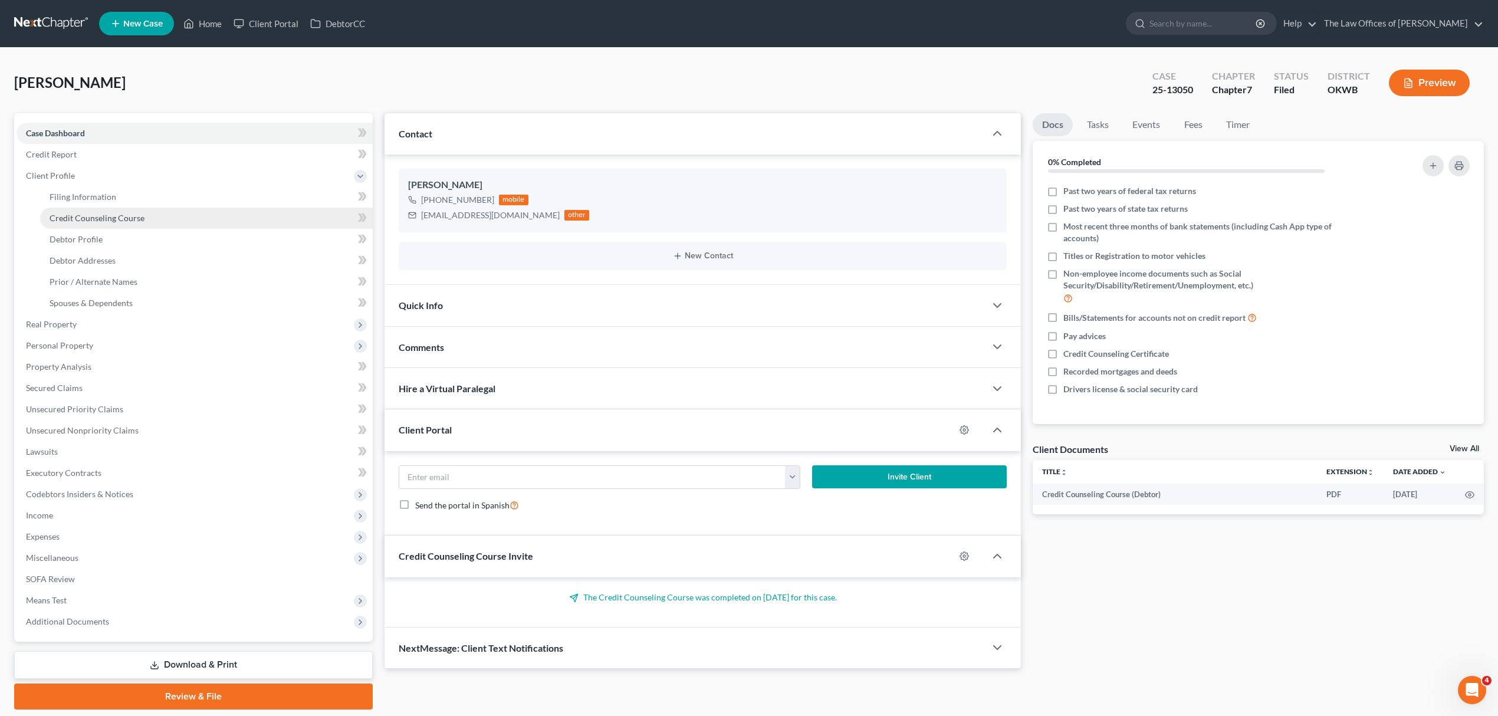
click at [123, 213] on span "Credit Counseling Course" at bounding box center [97, 218] width 95 height 10
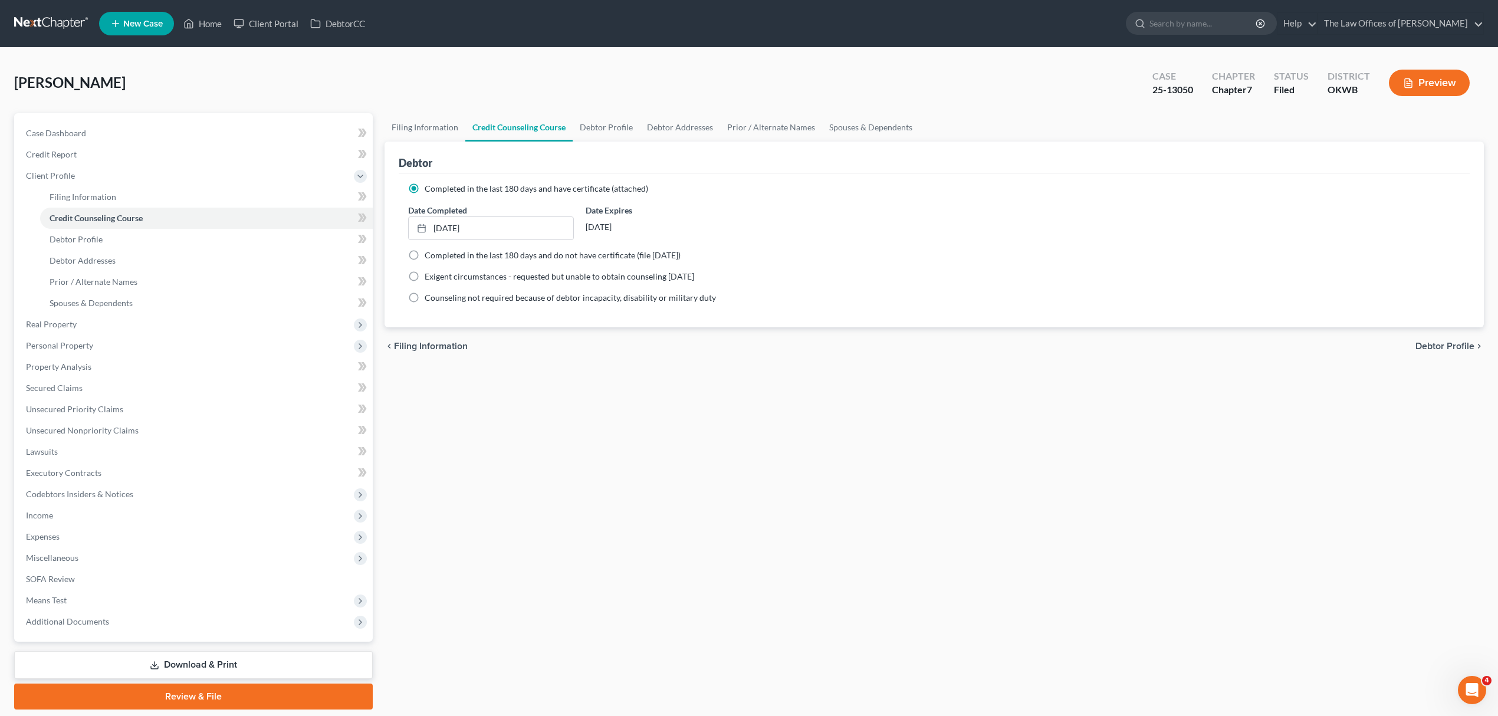
click at [131, 657] on link "Download & Print" at bounding box center [193, 665] width 359 height 28
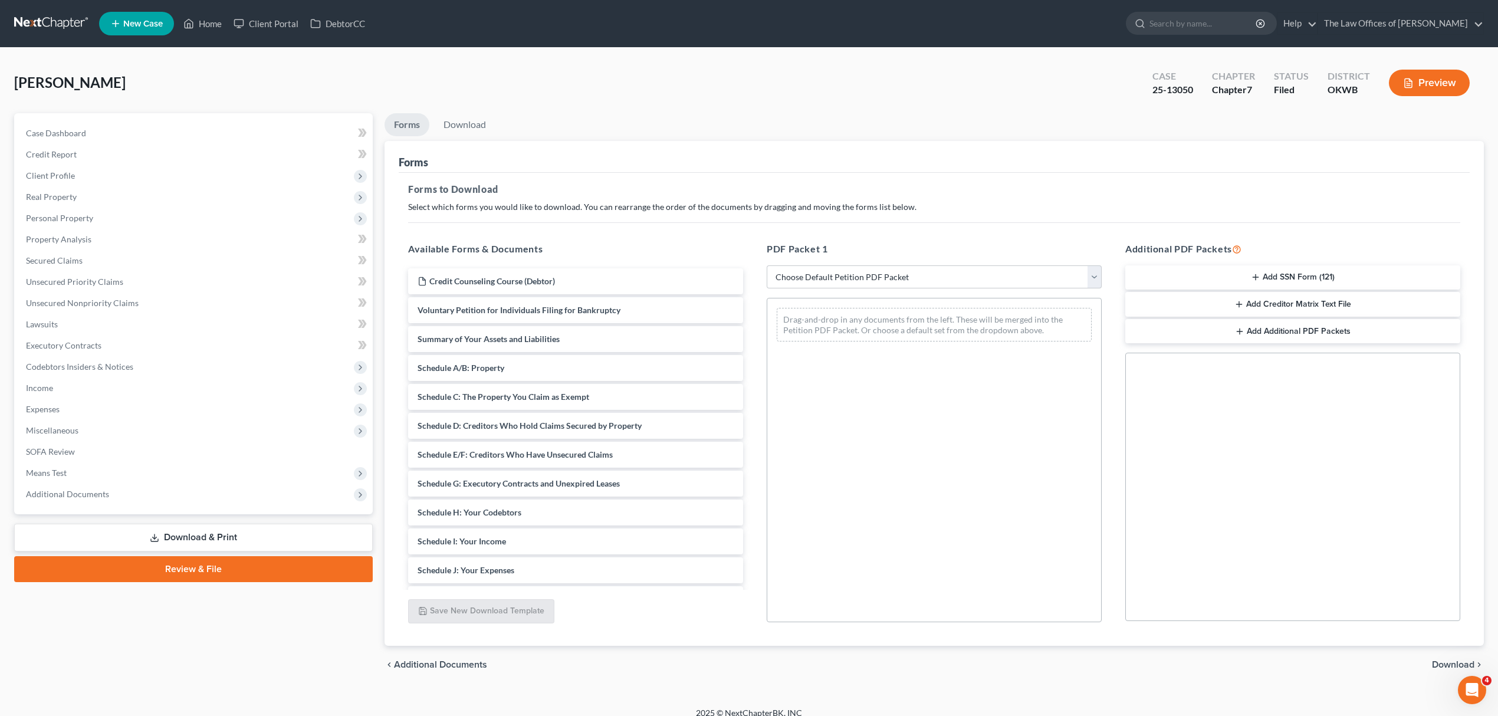
click at [133, 540] on link "Download & Print" at bounding box center [193, 538] width 359 height 28
click at [104, 493] on span "Additional Documents" at bounding box center [67, 494] width 83 height 10
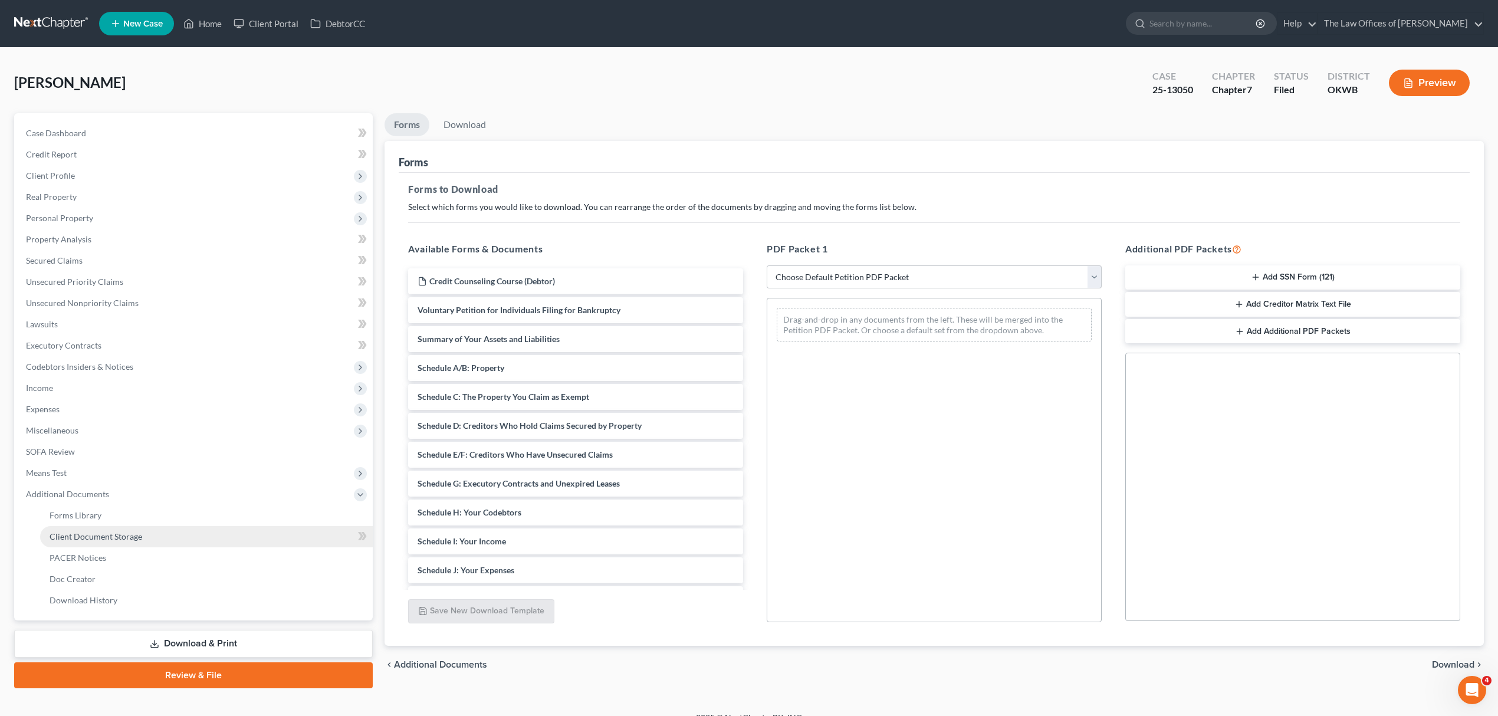
click at [107, 541] on link "Client Document Storage" at bounding box center [206, 536] width 333 height 21
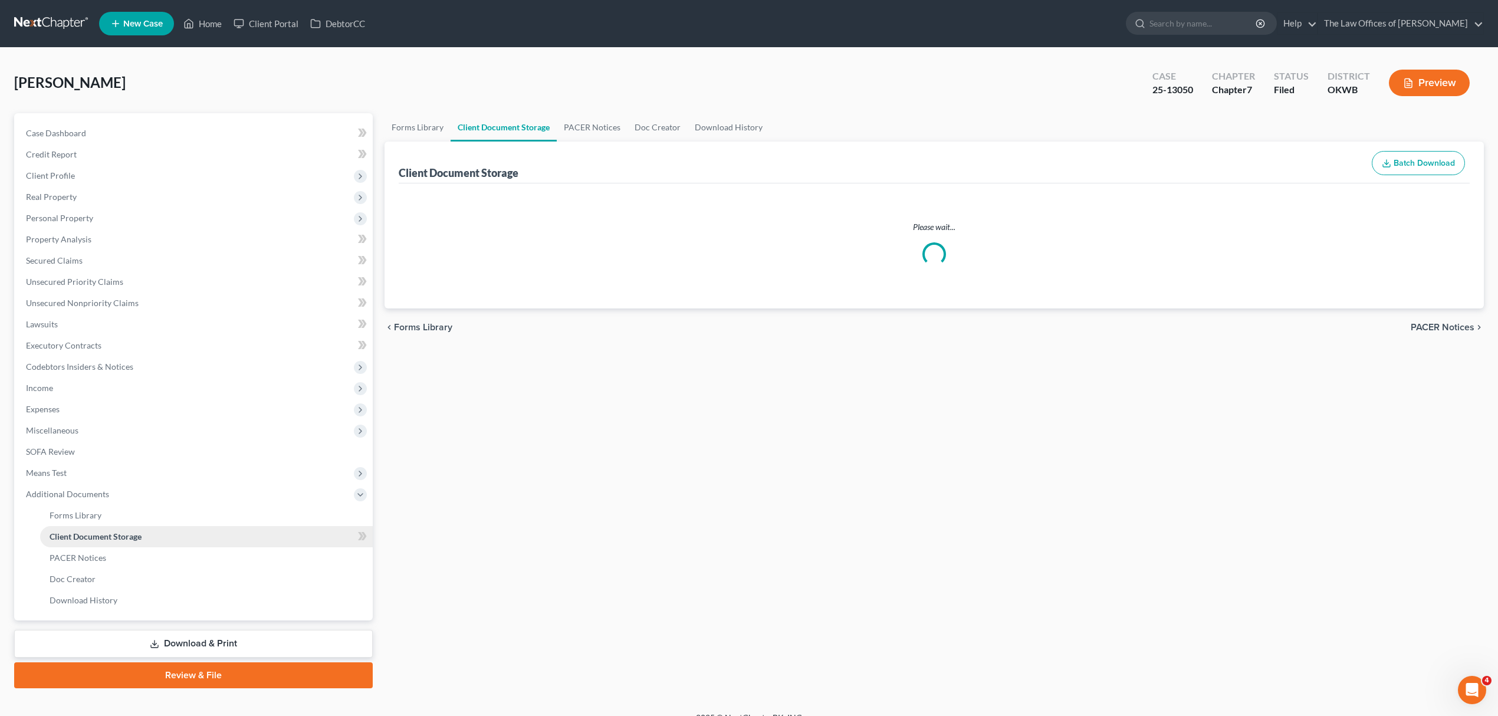
select select "0"
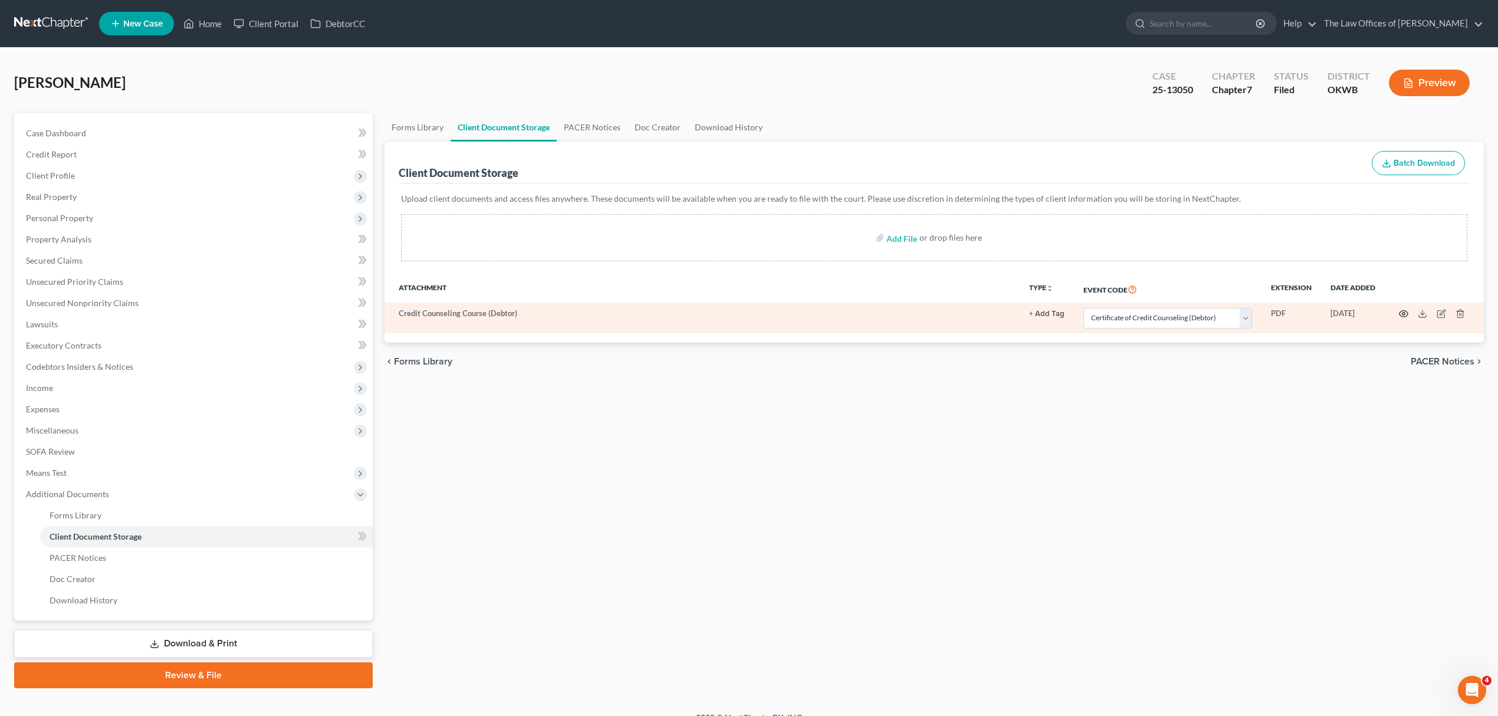
click at [1400, 314] on icon "button" at bounding box center [1404, 314] width 9 height 6
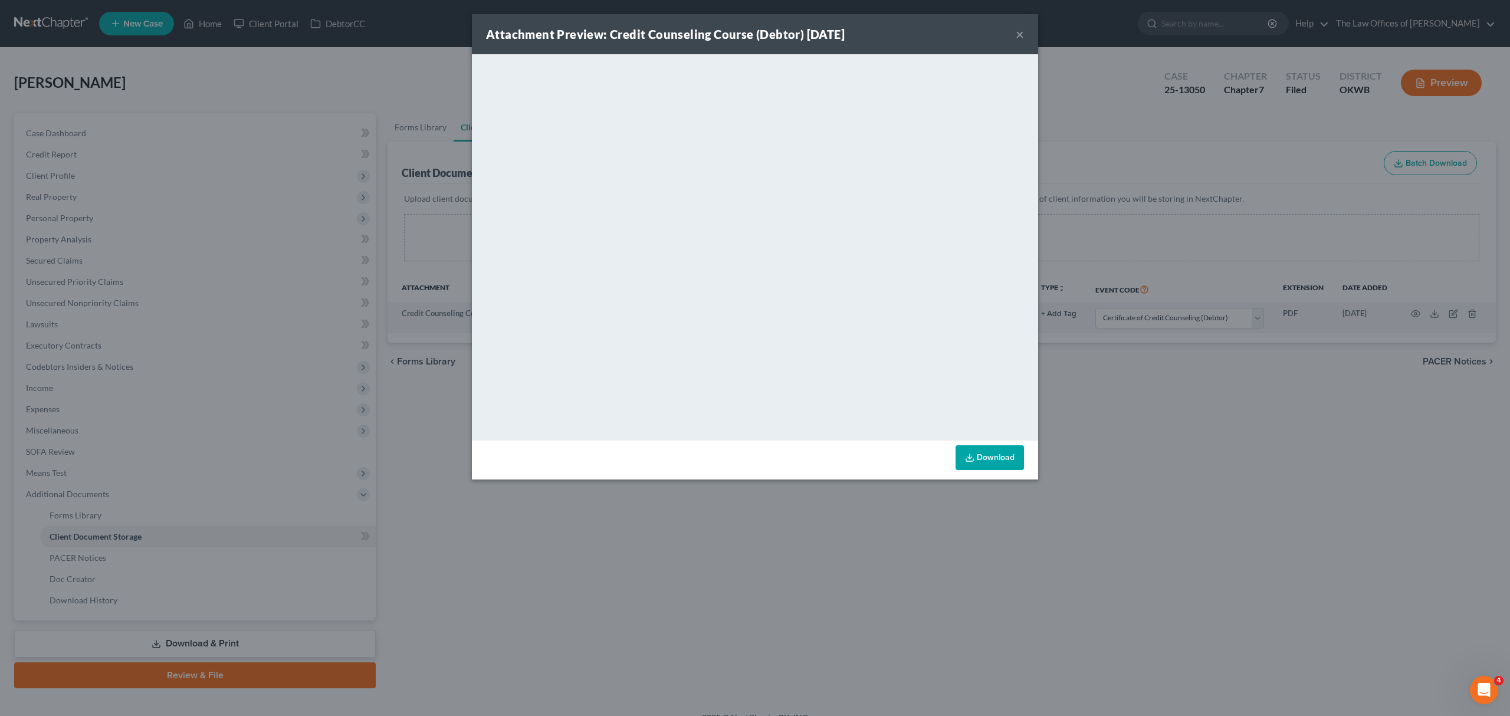
click at [1019, 33] on button "×" at bounding box center [1020, 34] width 8 height 14
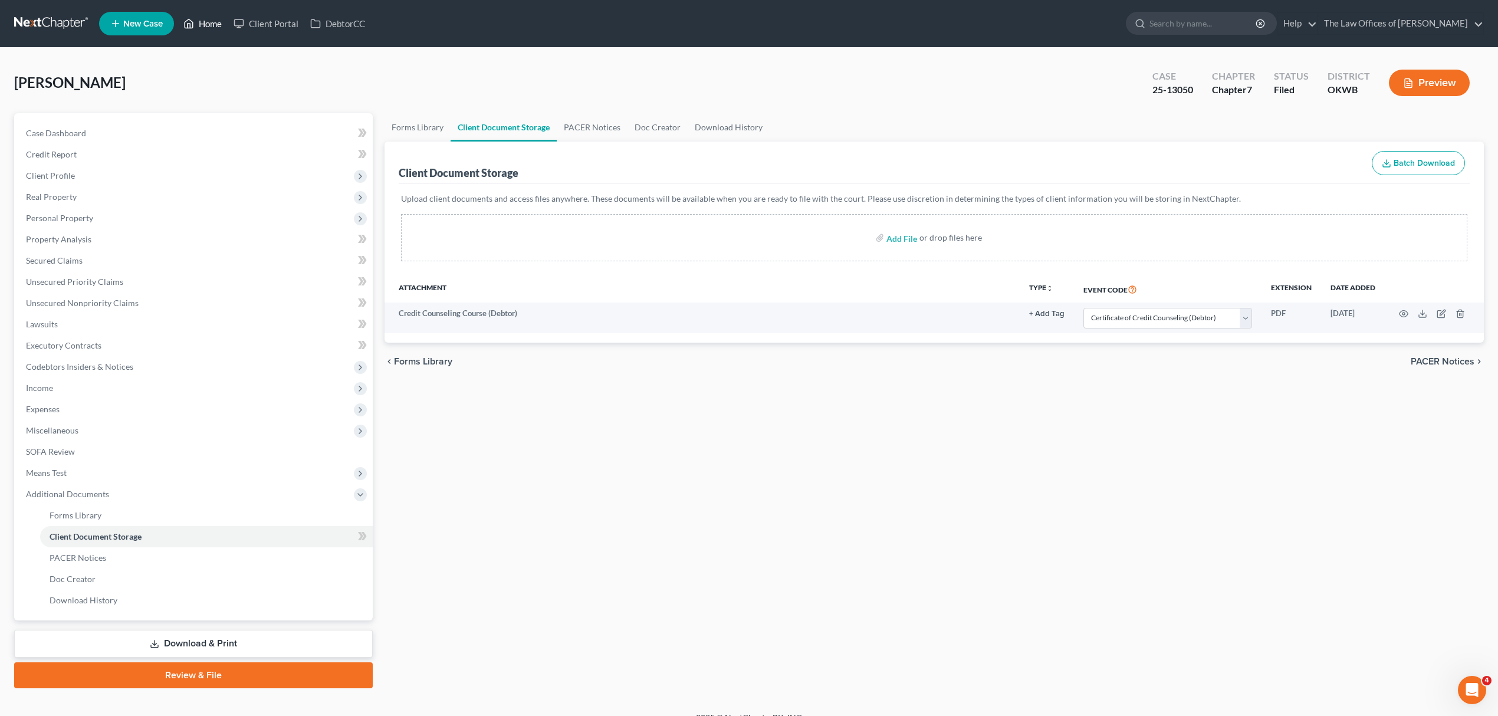
click at [212, 25] on link "Home" at bounding box center [203, 23] width 50 height 21
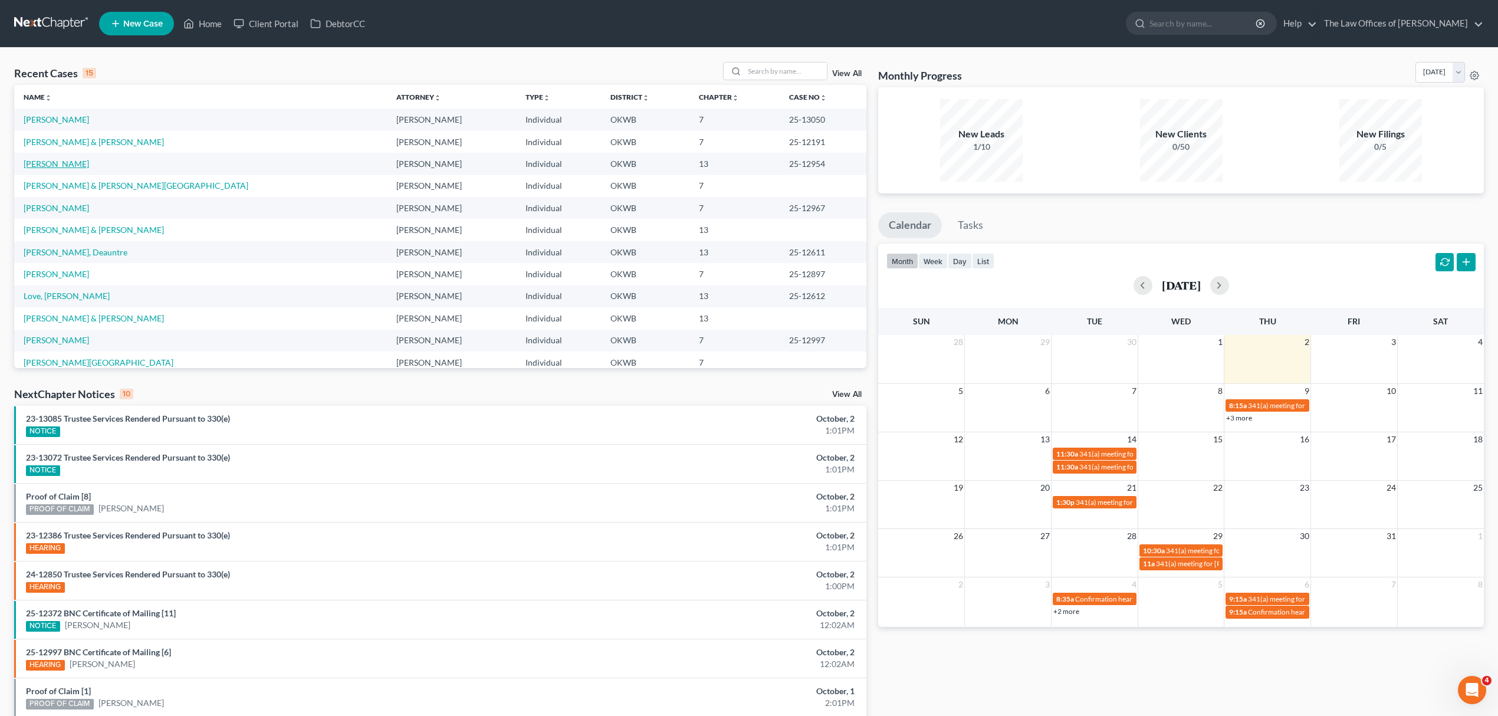
click at [61, 162] on link "[PERSON_NAME]" at bounding box center [56, 164] width 65 height 10
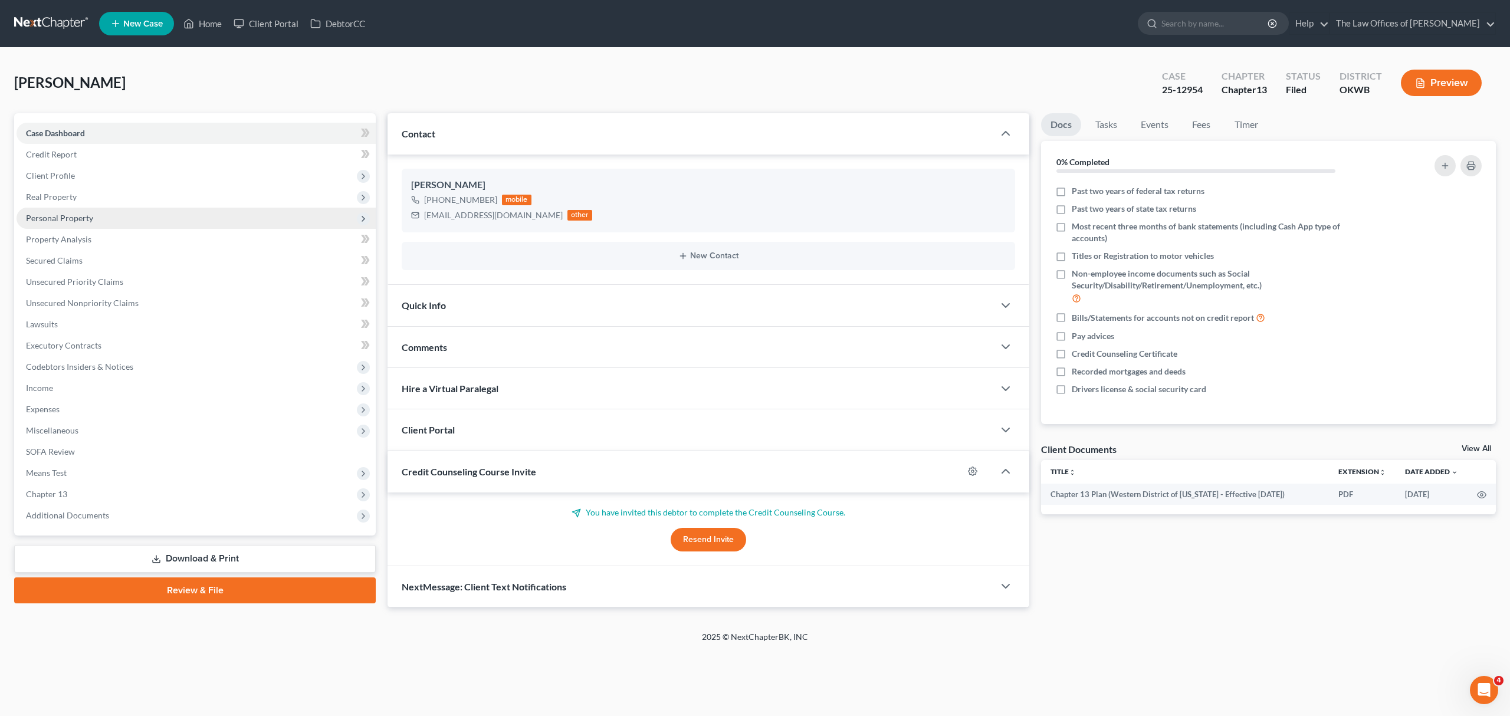
click at [93, 211] on span "Personal Property" at bounding box center [196, 218] width 359 height 21
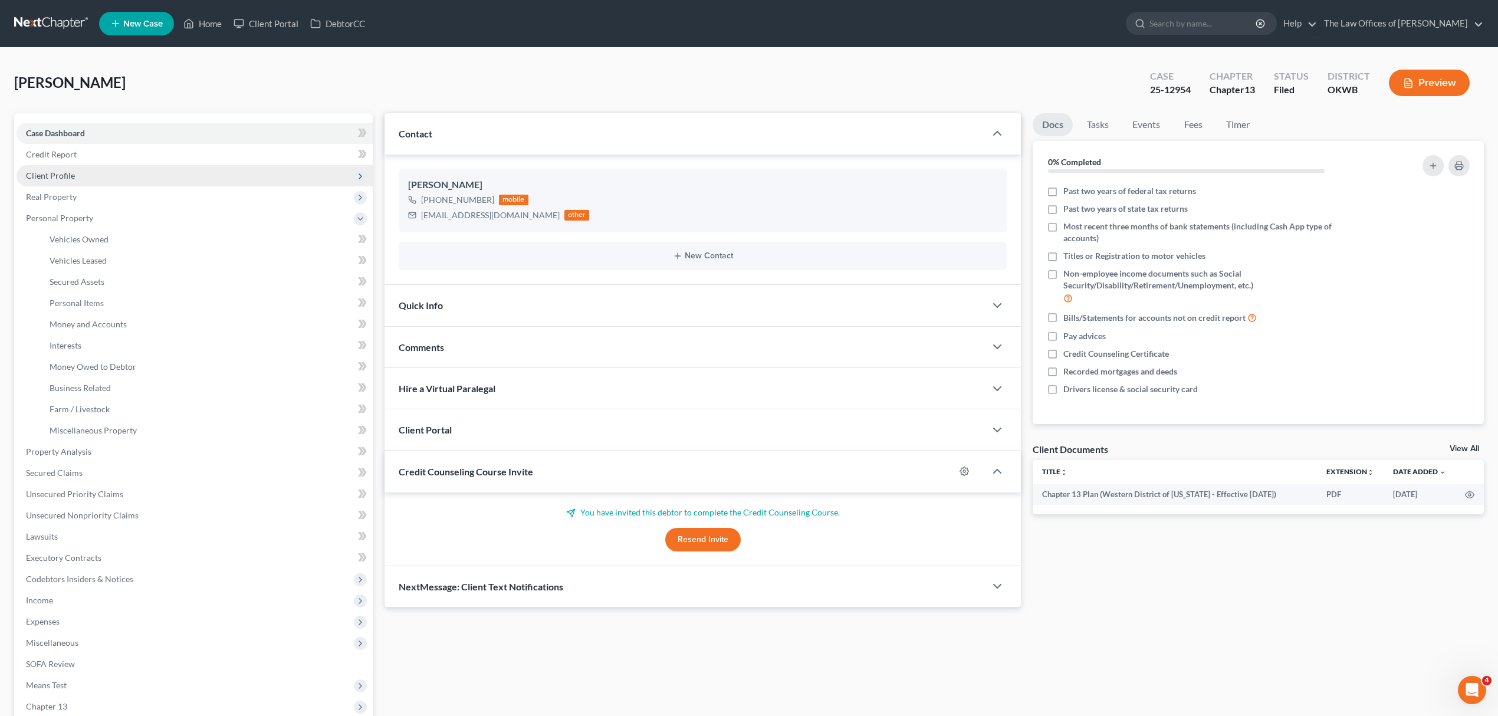
click at [78, 166] on span "Client Profile" at bounding box center [195, 175] width 356 height 21
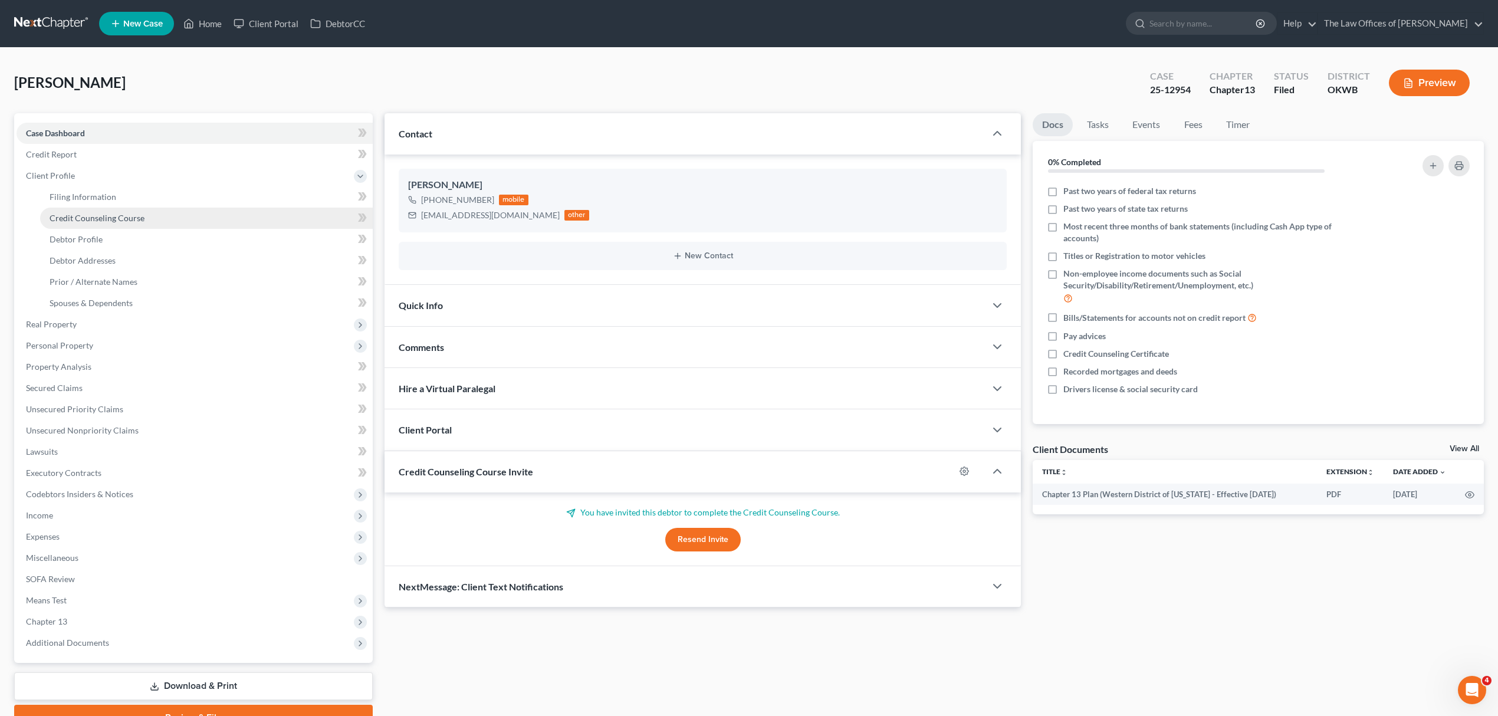
click at [118, 215] on span "Credit Counseling Course" at bounding box center [97, 218] width 95 height 10
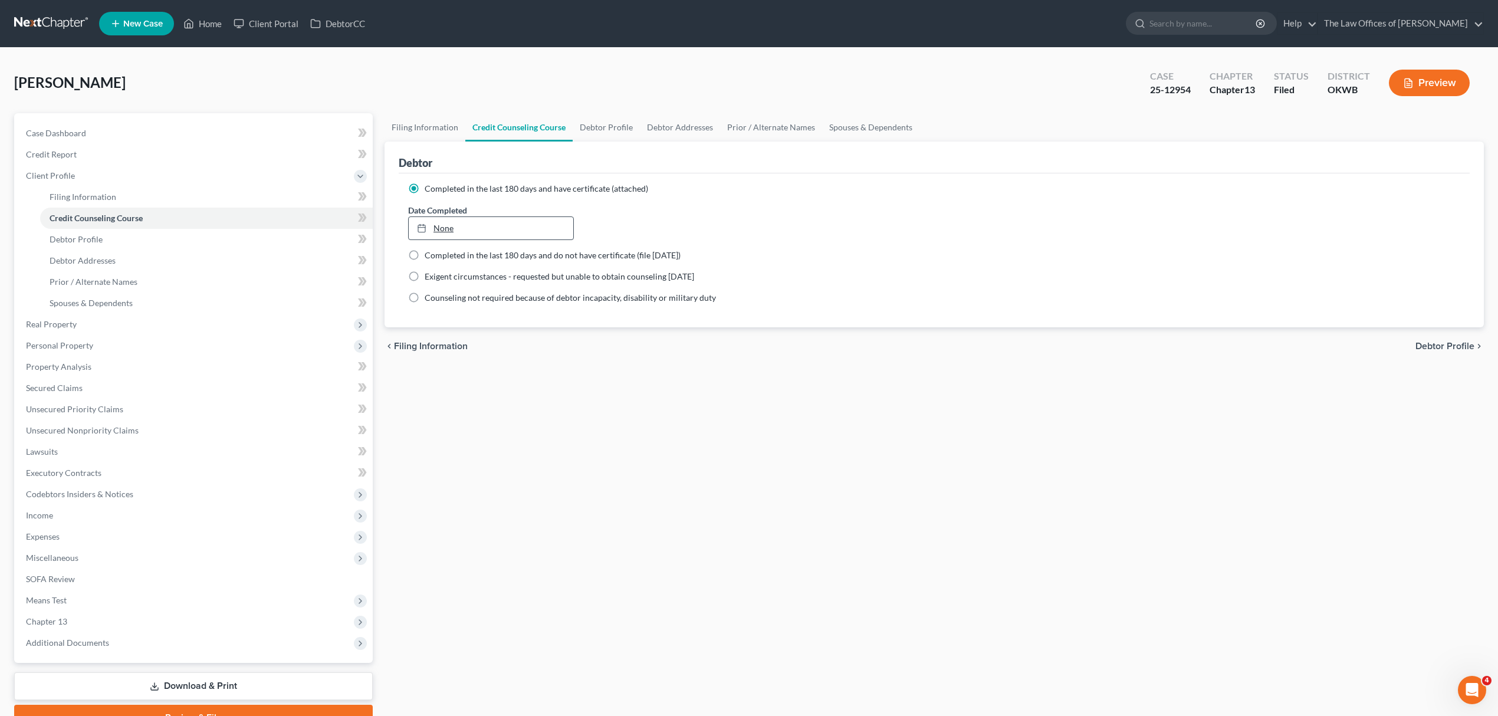
click at [439, 228] on link "None" at bounding box center [491, 228] width 165 height 22
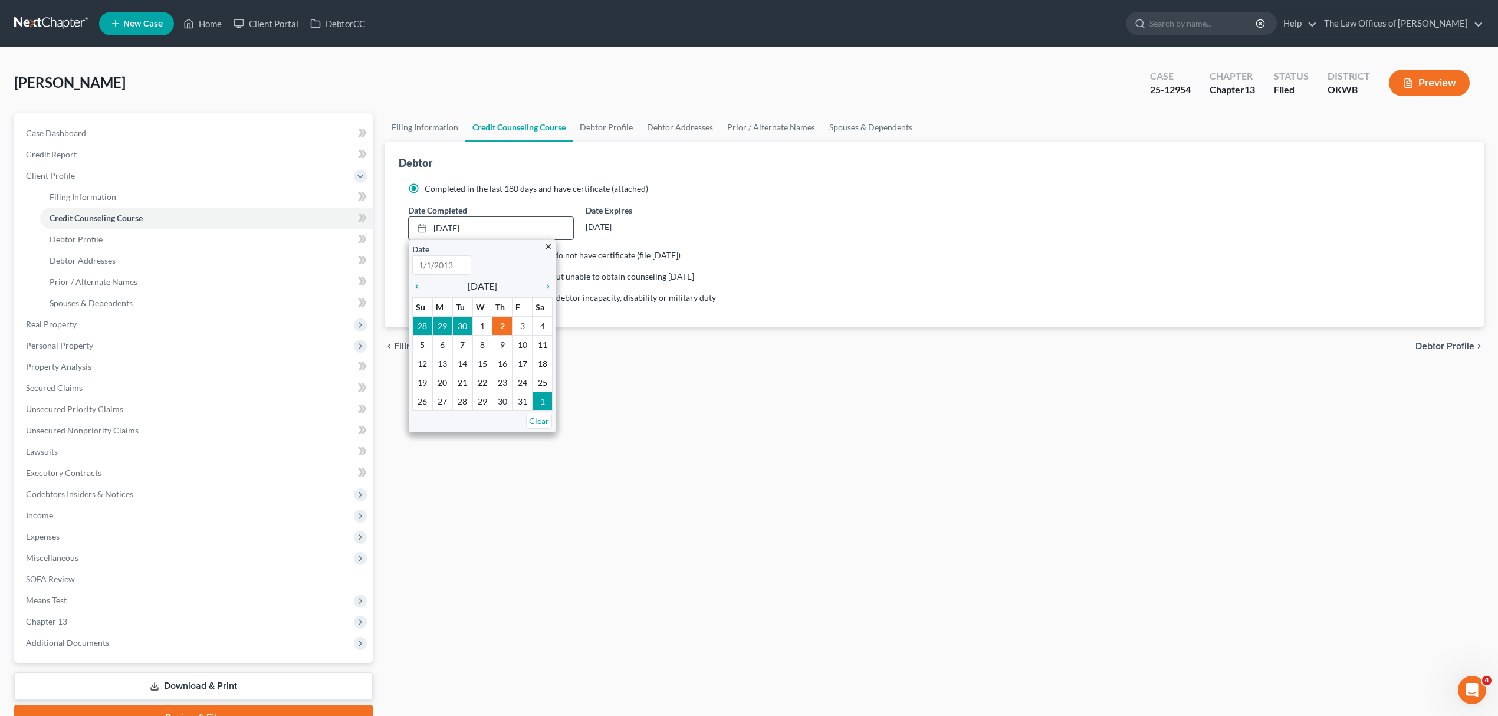
type input "10/2/2025"
click at [549, 243] on icon "close" at bounding box center [548, 246] width 9 height 9
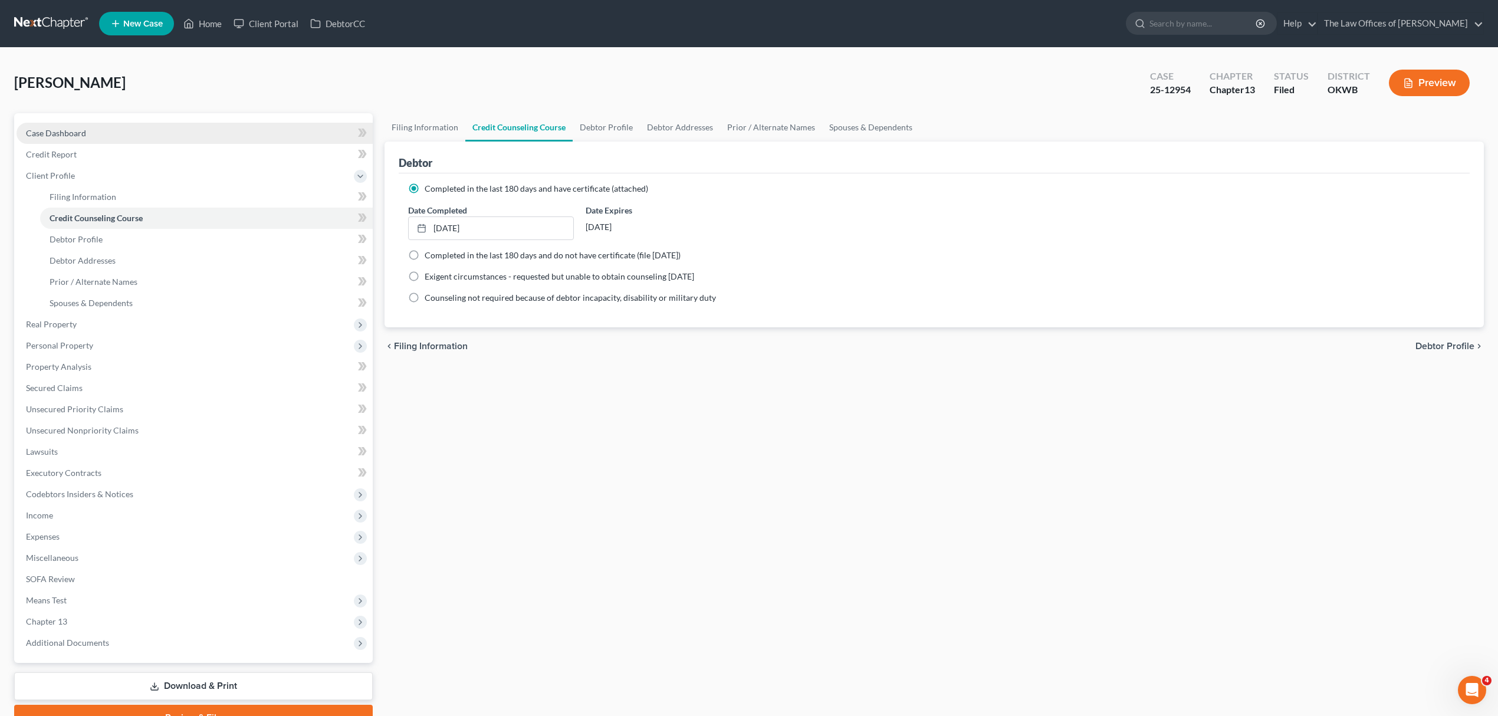
drag, startPoint x: 112, startPoint y: 126, endPoint x: 123, endPoint y: 126, distance: 11.2
click at [111, 126] on link "Case Dashboard" at bounding box center [195, 133] width 356 height 21
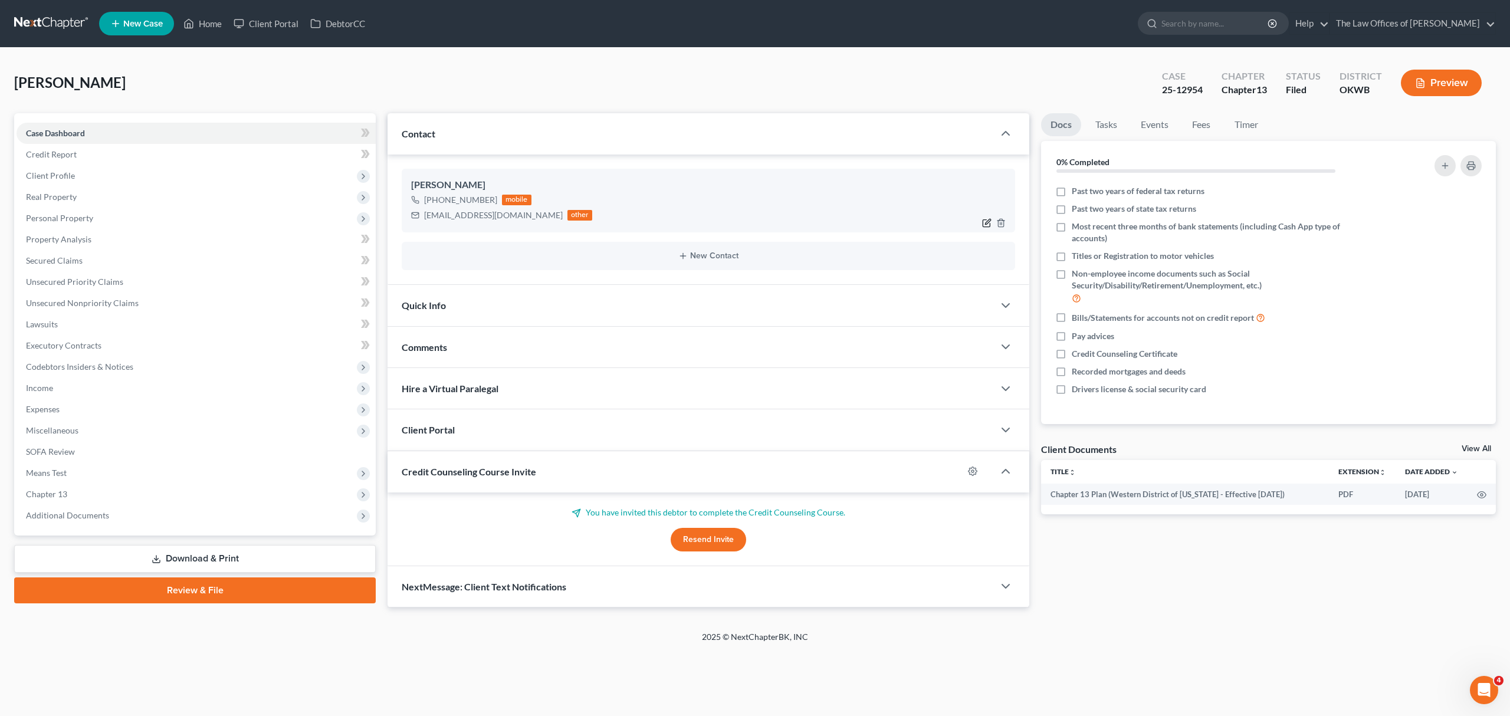
click at [985, 222] on icon "button" at bounding box center [986, 222] width 9 height 9
select select "0"
select select "2"
select select "0"
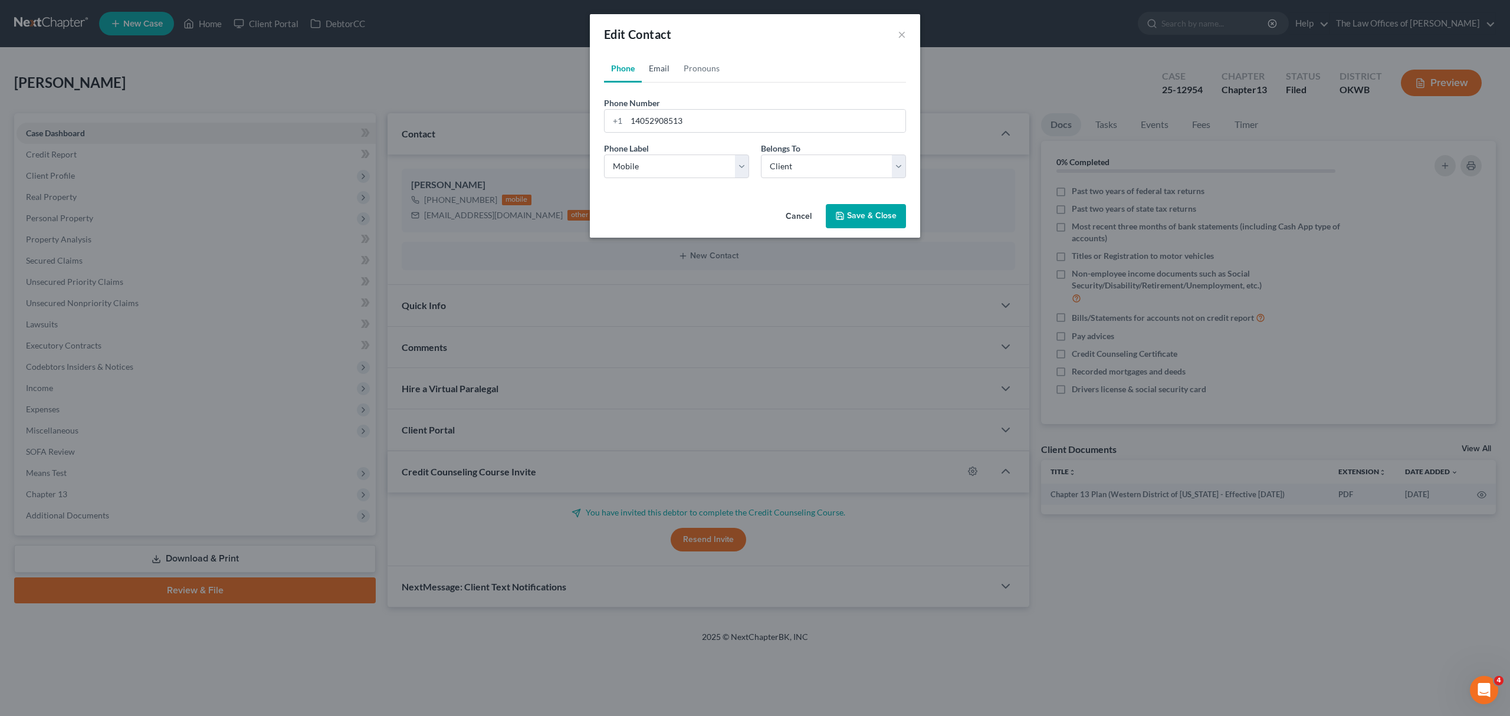
click at [664, 64] on link "Email" at bounding box center [659, 68] width 35 height 28
click at [657, 121] on input "cineman921@gmail.com" at bounding box center [765, 121] width 279 height 22
type input "cinemen921@gmail.com"
click at [845, 210] on button "Save & Close" at bounding box center [866, 216] width 80 height 25
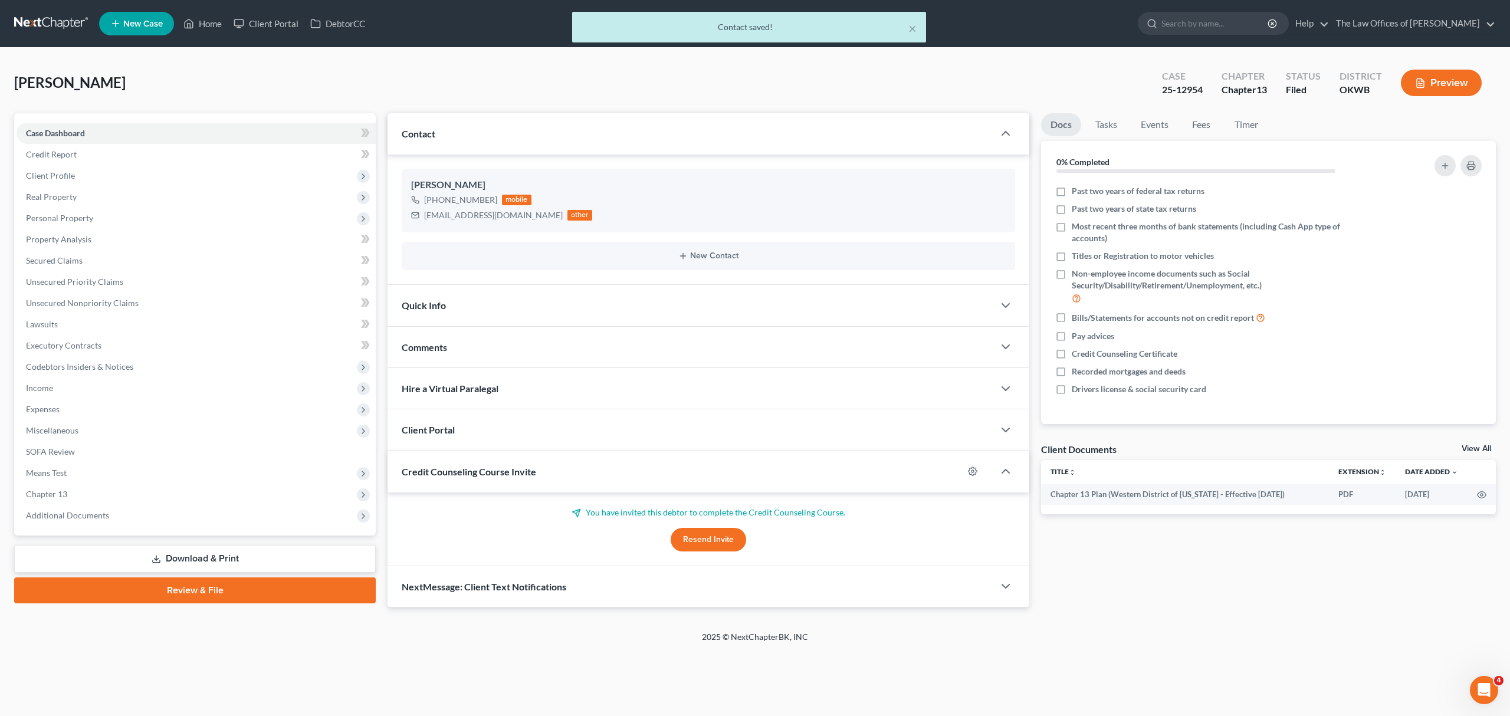
click at [668, 467] on div "Credit Counseling Course Invite" at bounding box center [676, 471] width 576 height 41
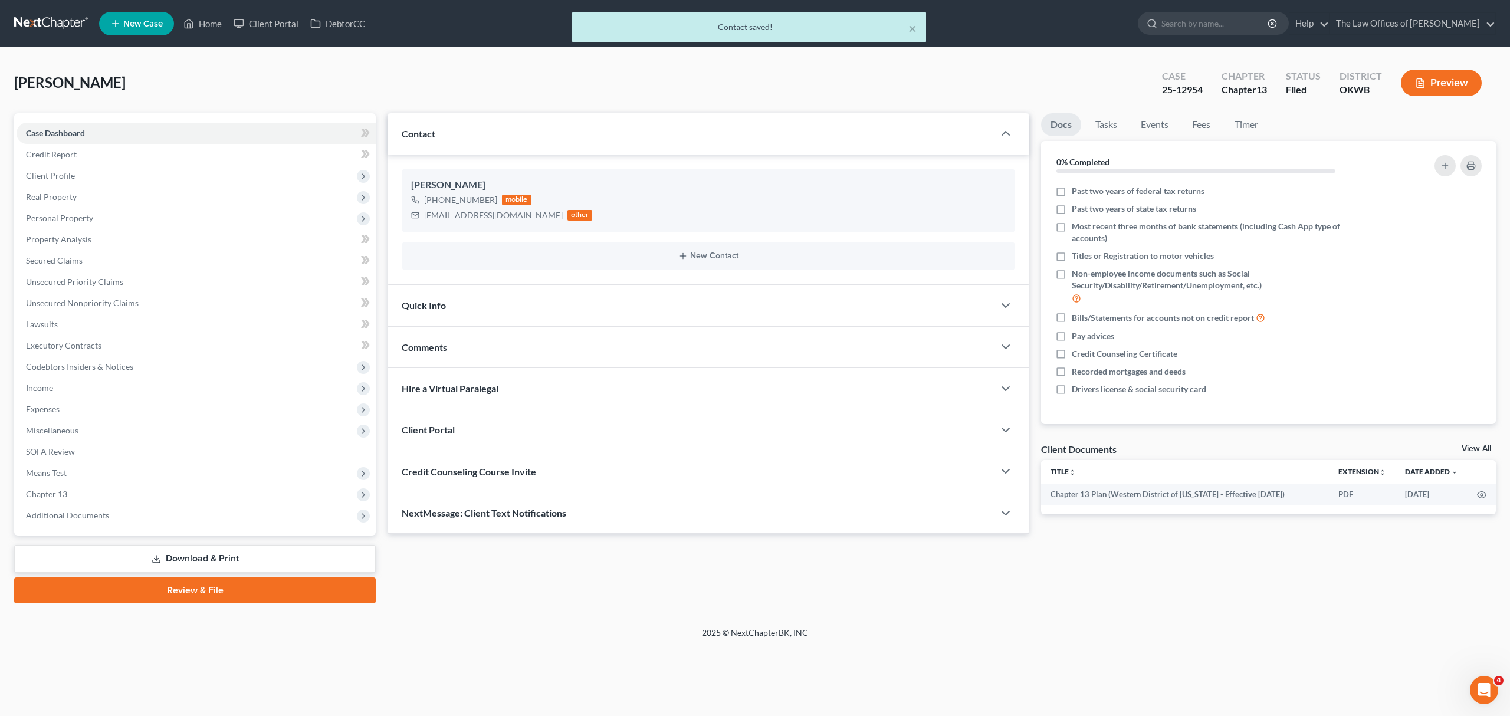
click at [668, 470] on div "Credit Counseling Course Invite" at bounding box center [691, 471] width 606 height 41
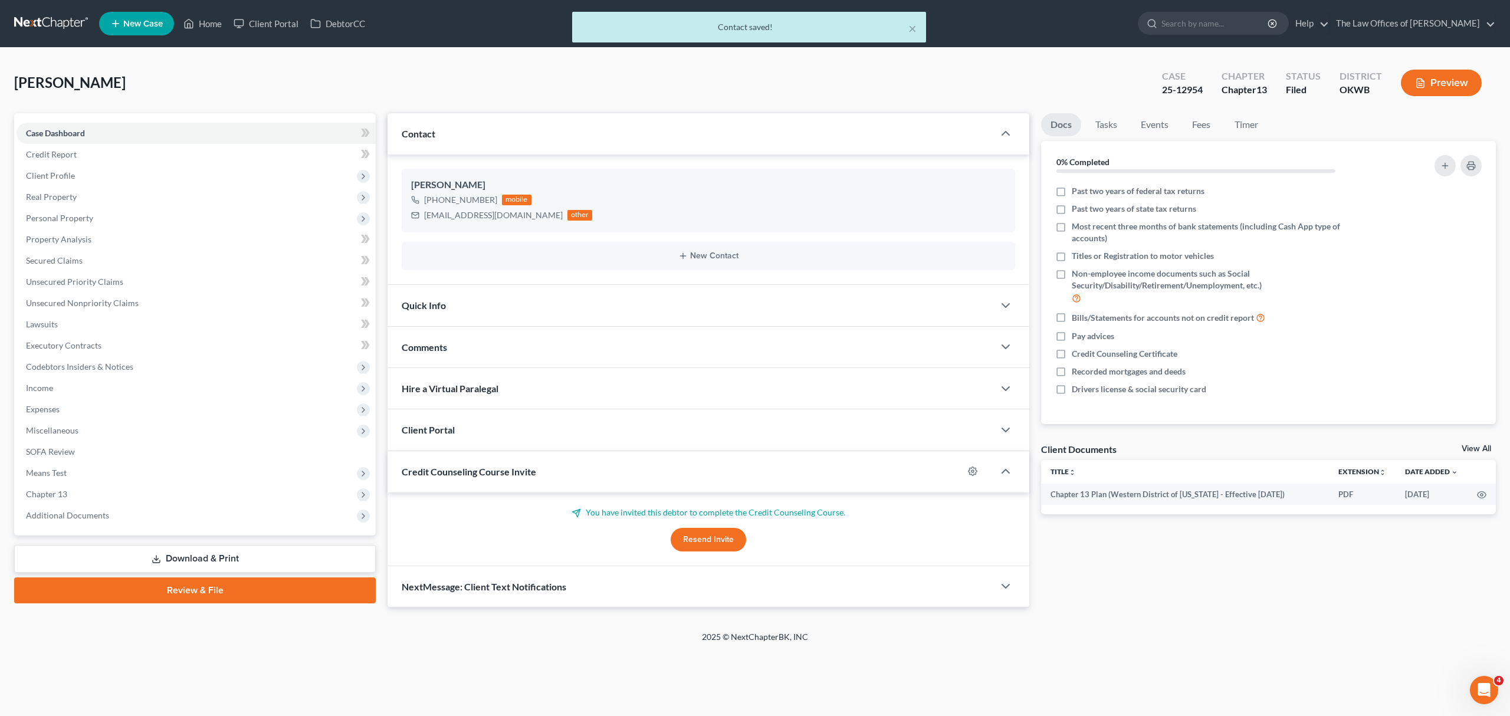
click at [692, 534] on button "Resend Invite" at bounding box center [709, 540] width 76 height 24
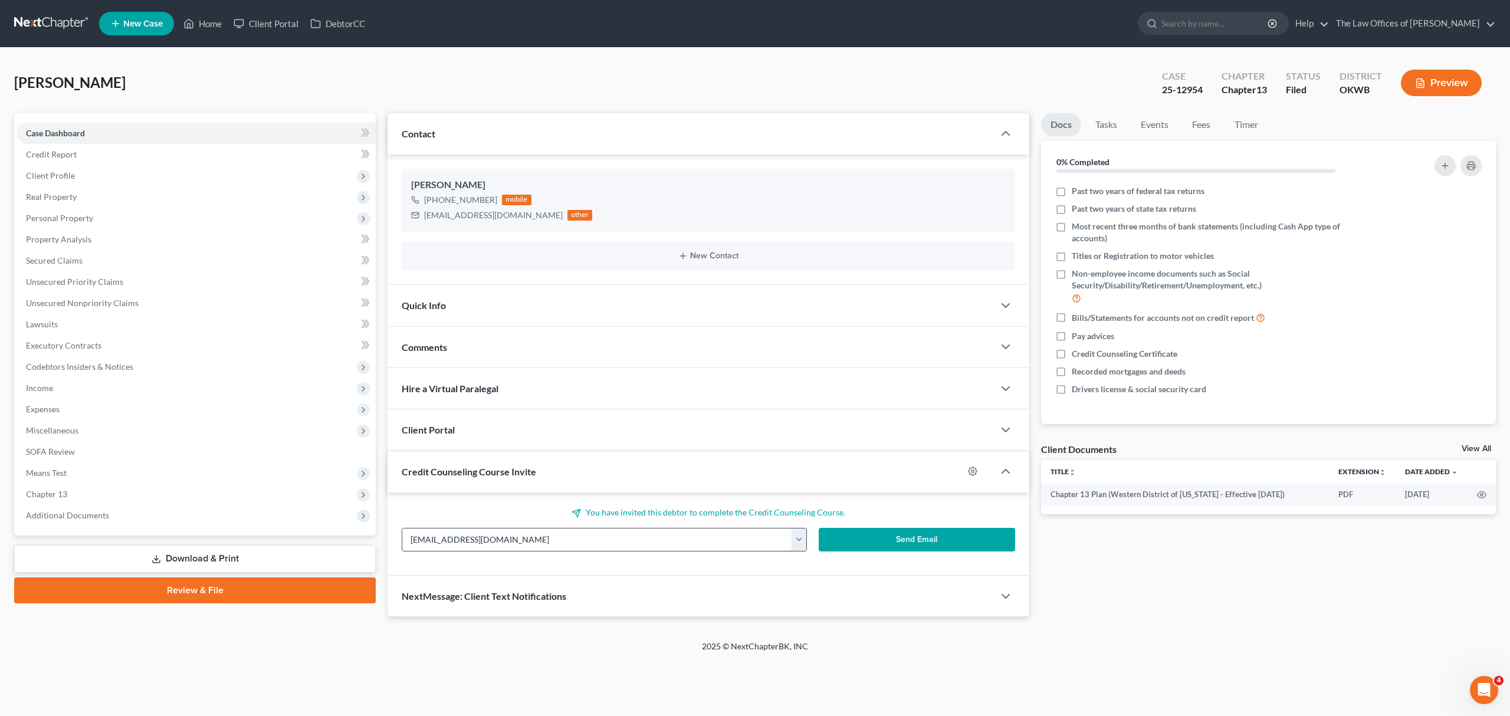
click at [437, 541] on input "cineman921@gmail.com" at bounding box center [597, 540] width 390 height 22
type input "cinemen921@gmail.com"
click at [900, 513] on p "You have invited this debtor to complete the Credit Counseling Course." at bounding box center [708, 513] width 613 height 12
click at [907, 539] on button "Send Email" at bounding box center [917, 540] width 196 height 24
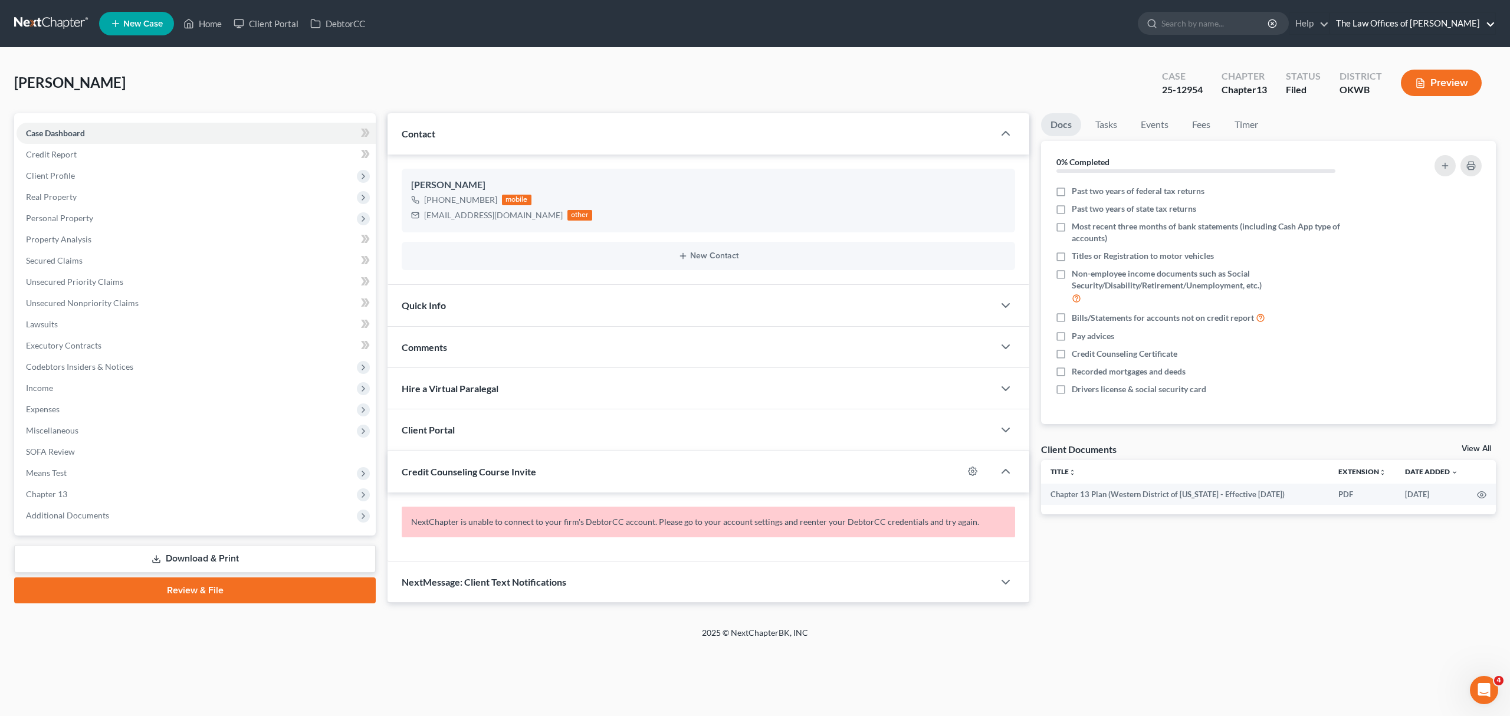
click at [1385, 19] on link "The Law Offices of [PERSON_NAME]" at bounding box center [1412, 23] width 165 height 21
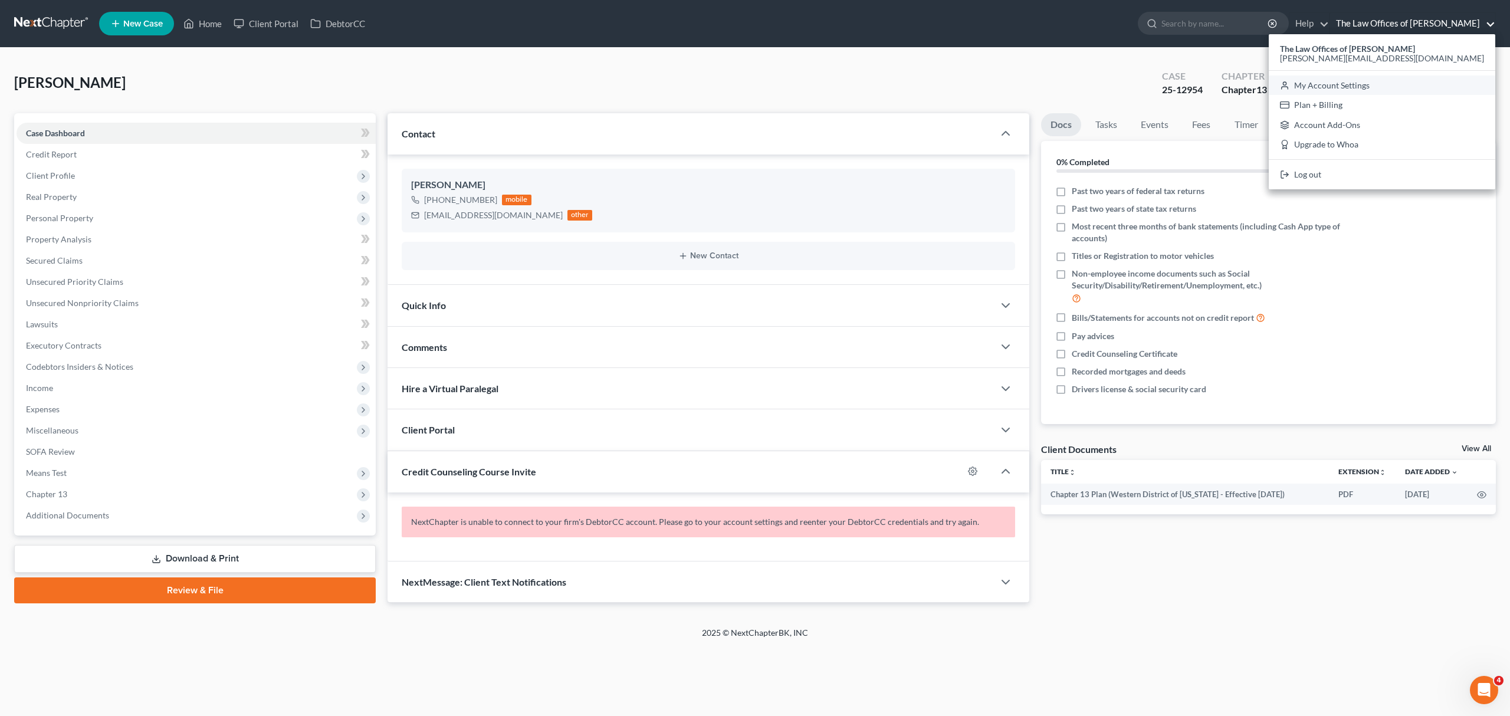
click at [1369, 78] on link "My Account Settings" at bounding box center [1382, 86] width 227 height 20
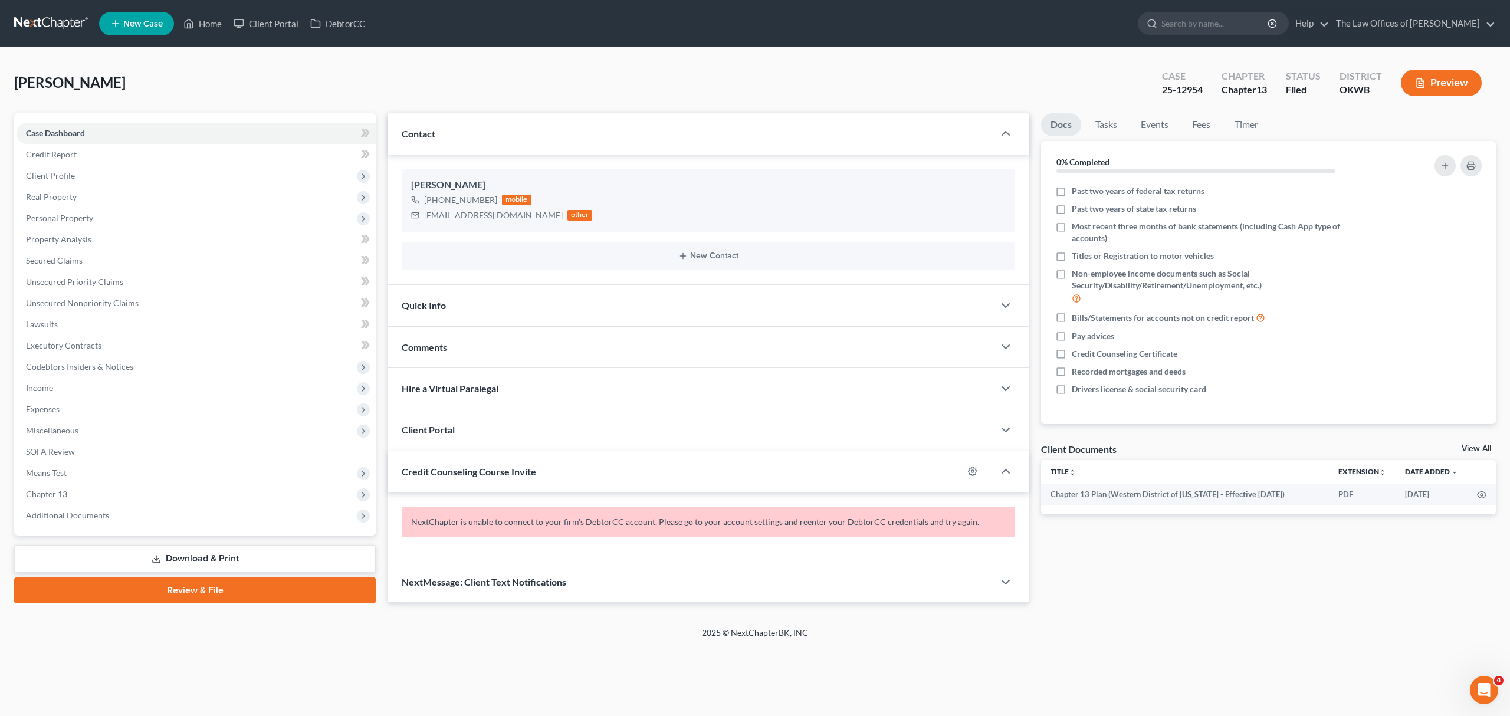
select select "23"
select select "37"
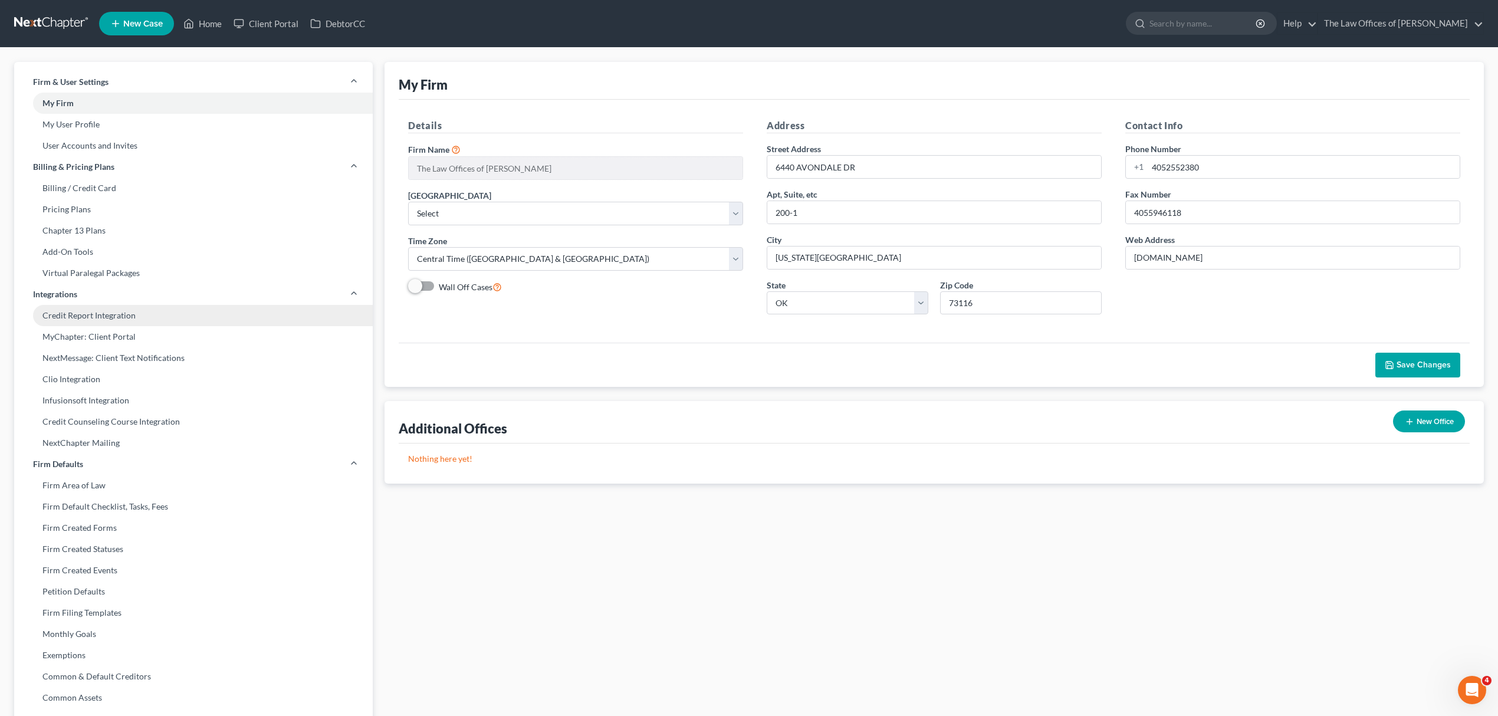
click at [100, 305] on link "Credit Report Integration" at bounding box center [193, 315] width 359 height 21
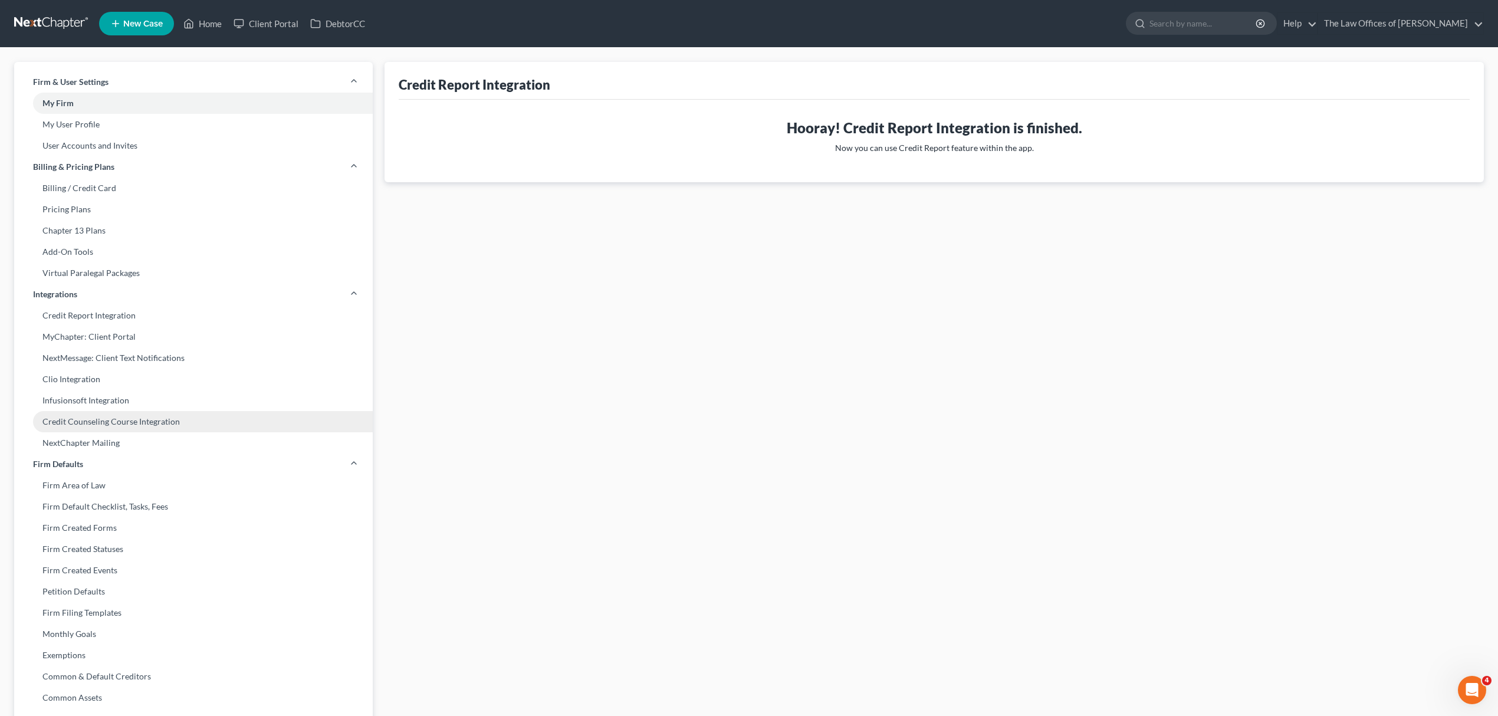
click at [110, 422] on link "Credit Counseling Course Integration" at bounding box center [193, 421] width 359 height 21
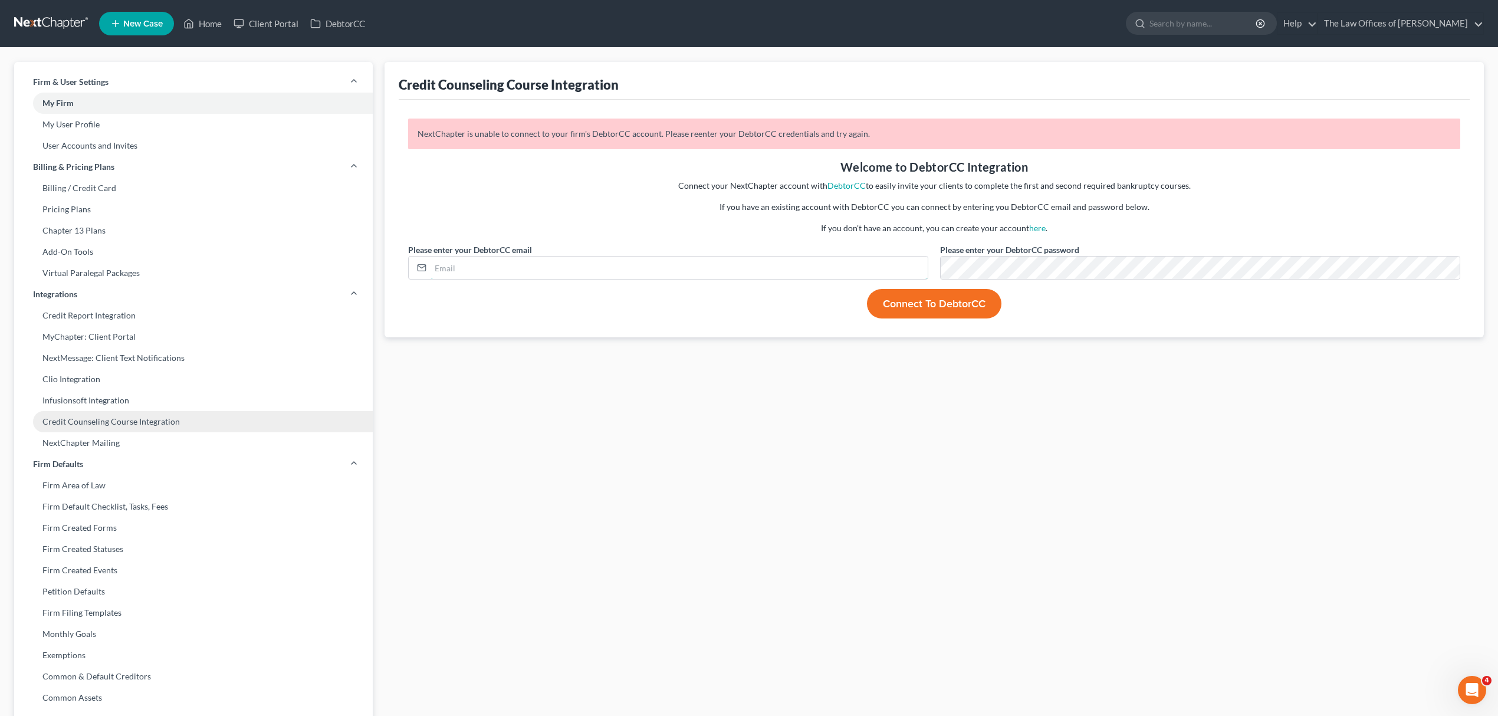
type input "[PERSON_NAME][EMAIL_ADDRESS][DOMAIN_NAME]"
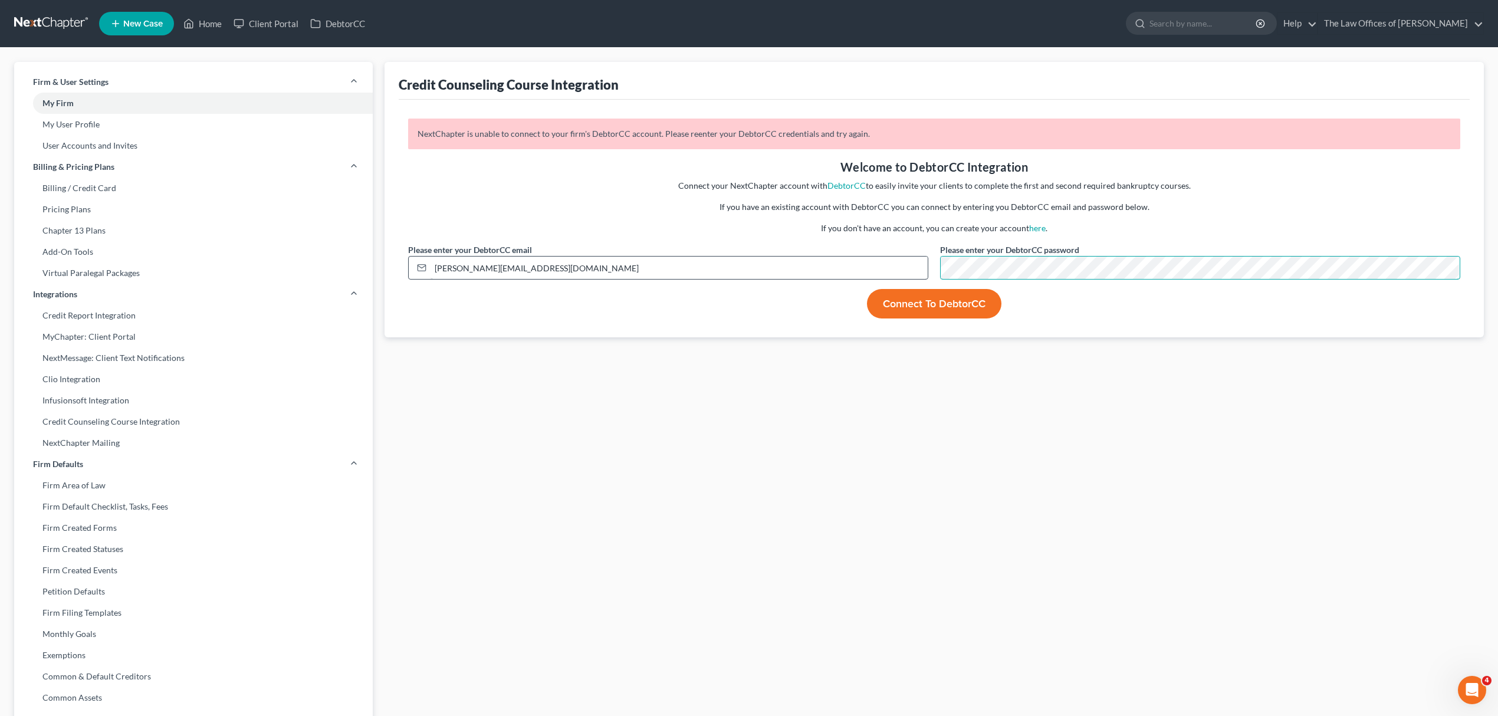
click at [834, 283] on div "NextChapter is unable to connect to your firm's DebtorCC account. Please reente…" at bounding box center [934, 219] width 1064 height 200
click at [928, 308] on button "Connect to DebtorCC" at bounding box center [934, 303] width 134 height 29
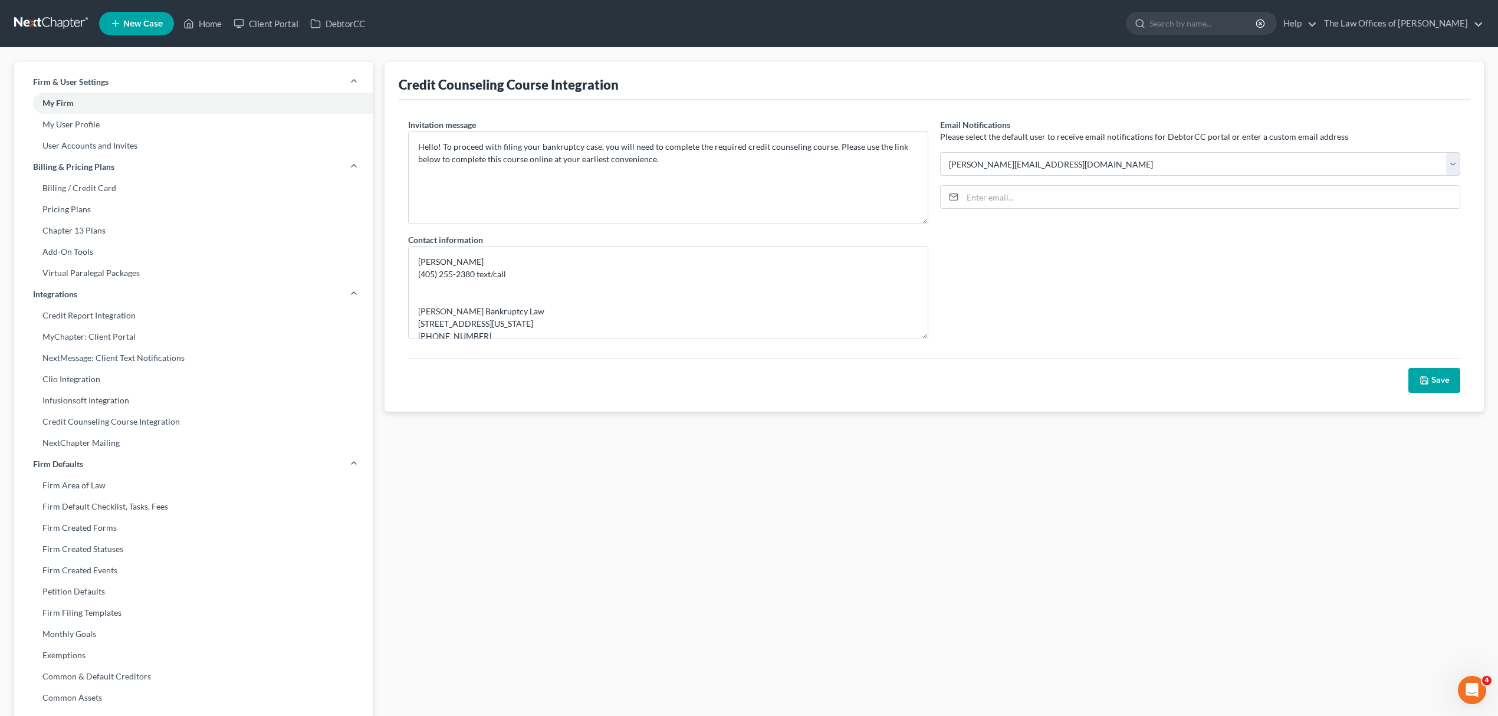
click at [1023, 83] on div "Credit Counseling Course Integration" at bounding box center [934, 81] width 1071 height 38
click at [1069, 202] on input "email" at bounding box center [1211, 197] width 497 height 22
click at [1061, 203] on input "cinemen" at bounding box center [1211, 197] width 497 height 22
click at [1088, 208] on input "cinemen921@" at bounding box center [1211, 197] width 497 height 22
type input "cinemen921@gmail.com"
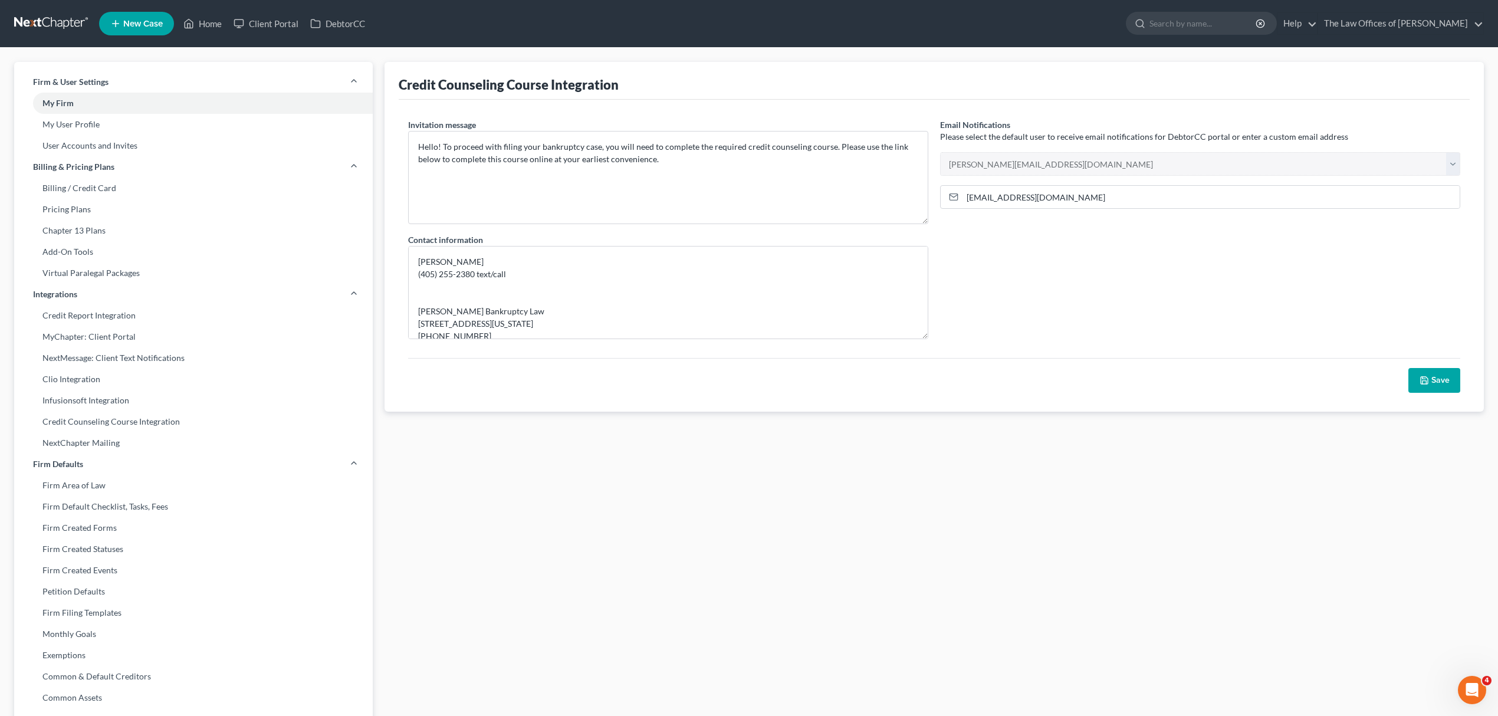
click at [1423, 371] on button "Save" at bounding box center [1435, 380] width 52 height 25
